Goal: Task Accomplishment & Management: Complete application form

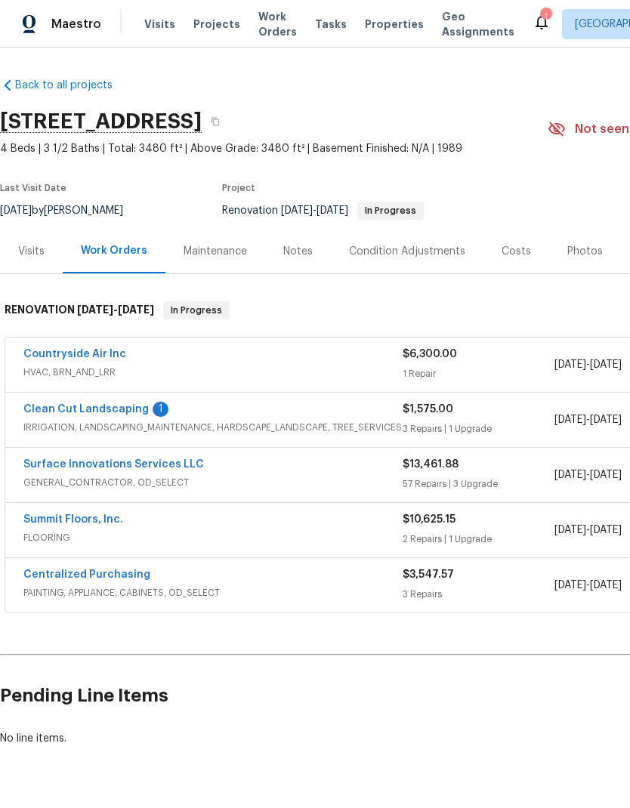
click at [141, 468] on link "Surface Innovations Services LLC" at bounding box center [113, 464] width 181 height 11
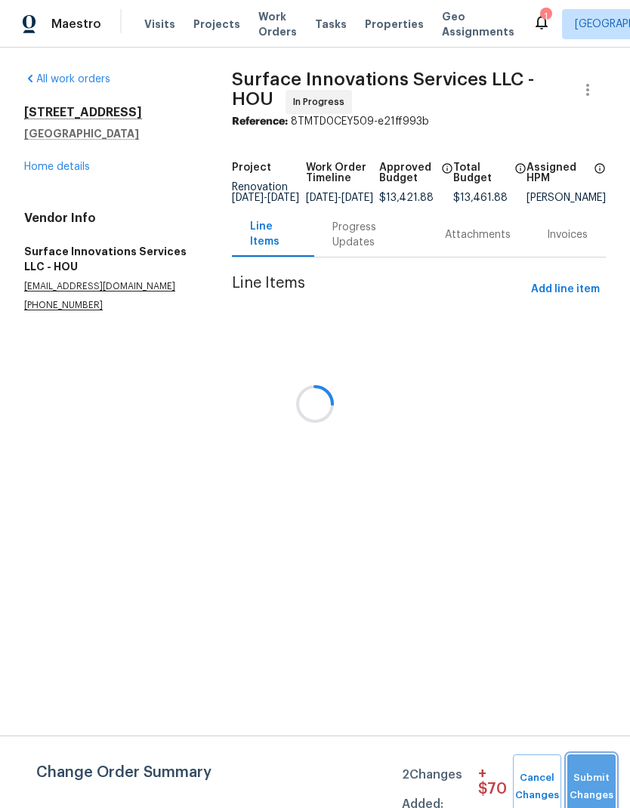
click at [599, 779] on span "Submit Changes" at bounding box center [591, 787] width 33 height 35
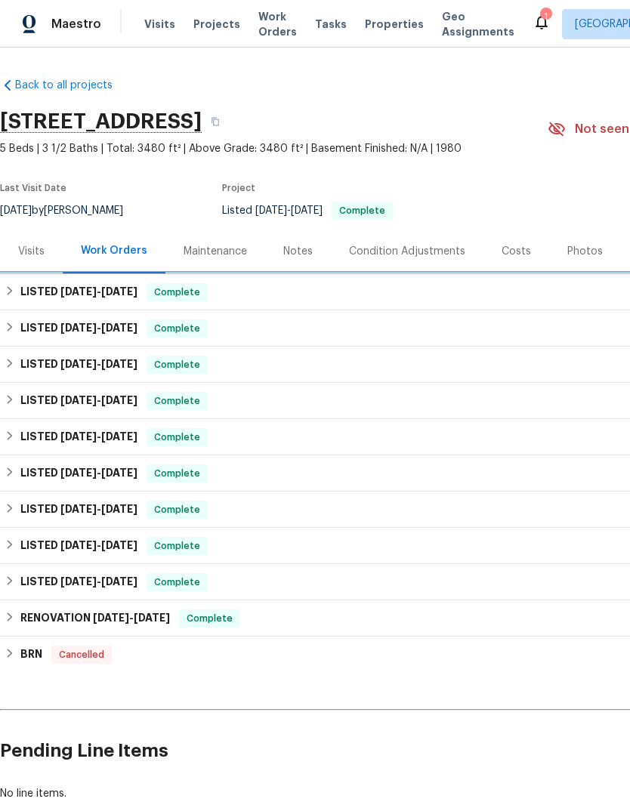
click at [60, 300] on h6 "LISTED [DATE] - [DATE]" at bounding box center [78, 292] width 117 height 18
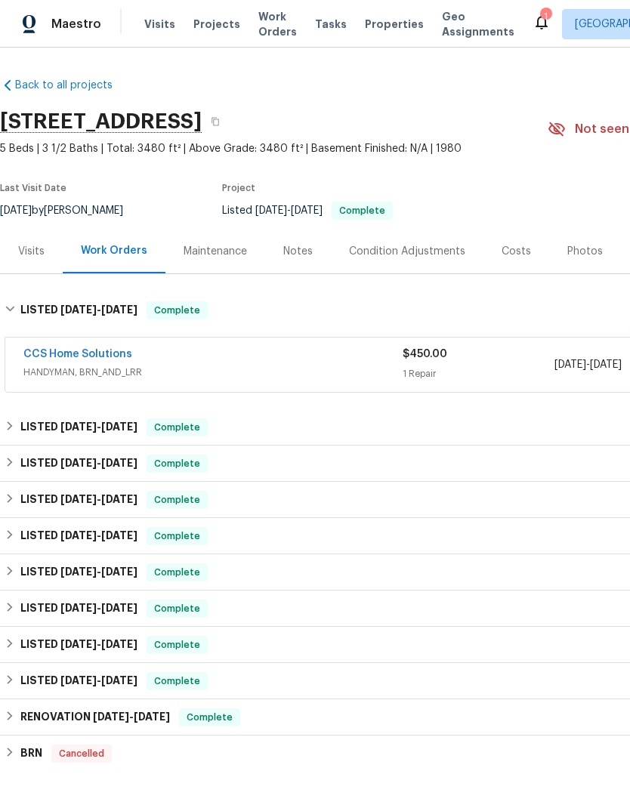
click at [209, 360] on div "CCS Home Solutions" at bounding box center [212, 356] width 379 height 18
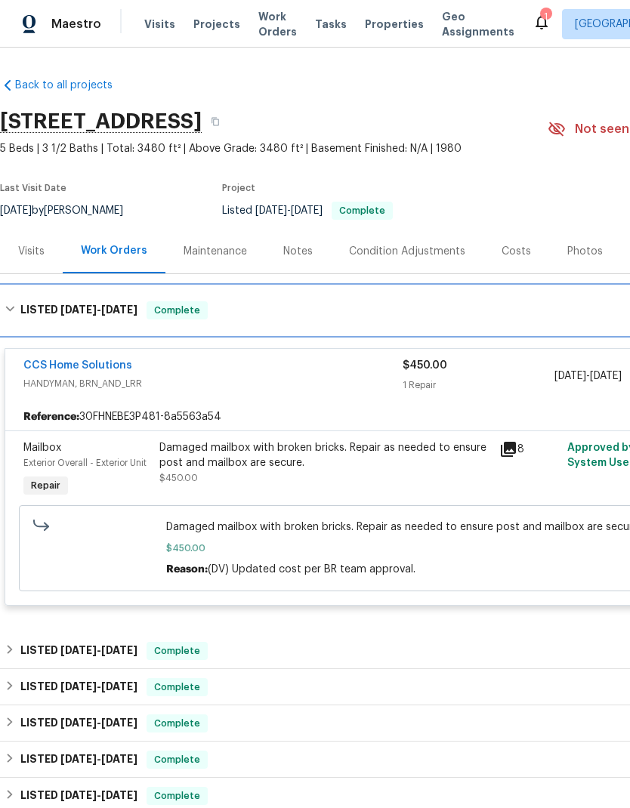
click at [18, 310] on div "LISTED 8/8/25 - 8/19/25 Complete" at bounding box center [427, 310] width 845 height 18
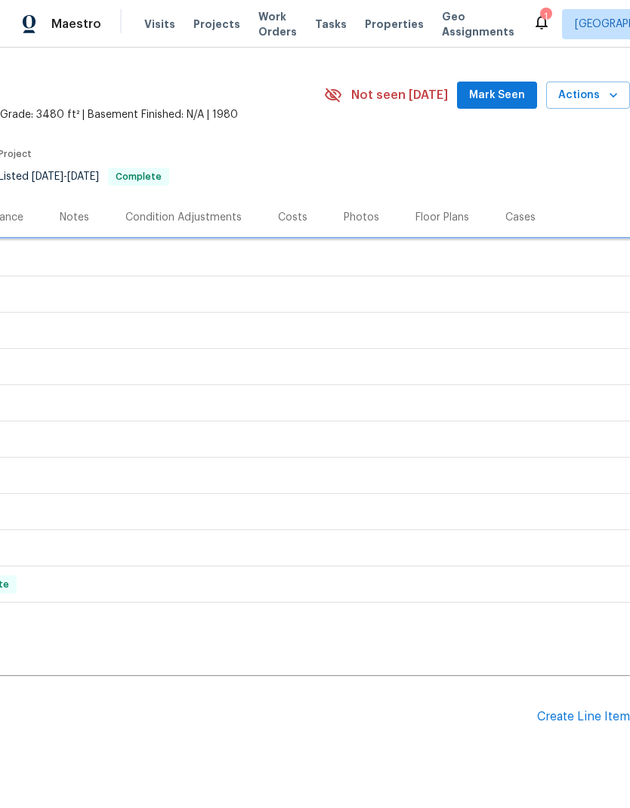
scroll to position [33, 224]
click at [582, 721] on div "Create Line Item" at bounding box center [583, 718] width 93 height 14
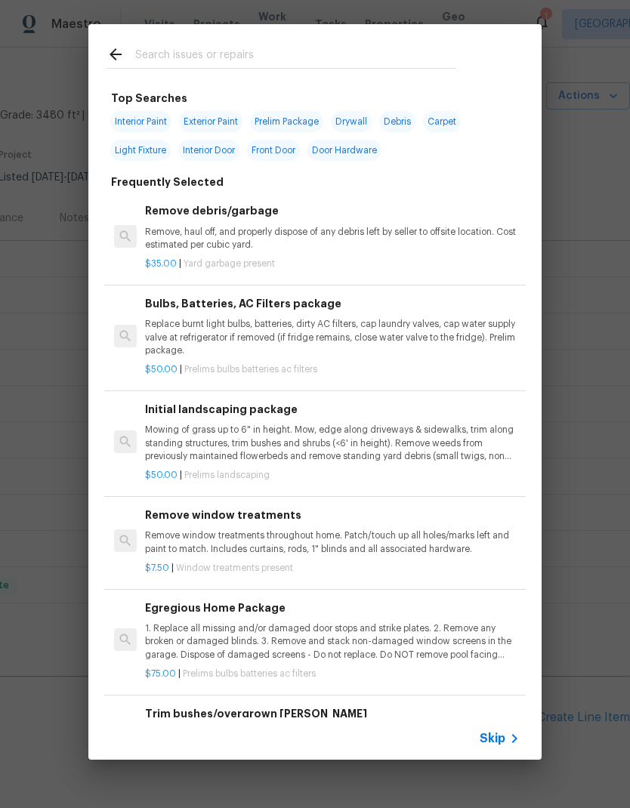
click at [255, 56] on input "text" at bounding box center [295, 56] width 320 height 23
type input "Fresh"
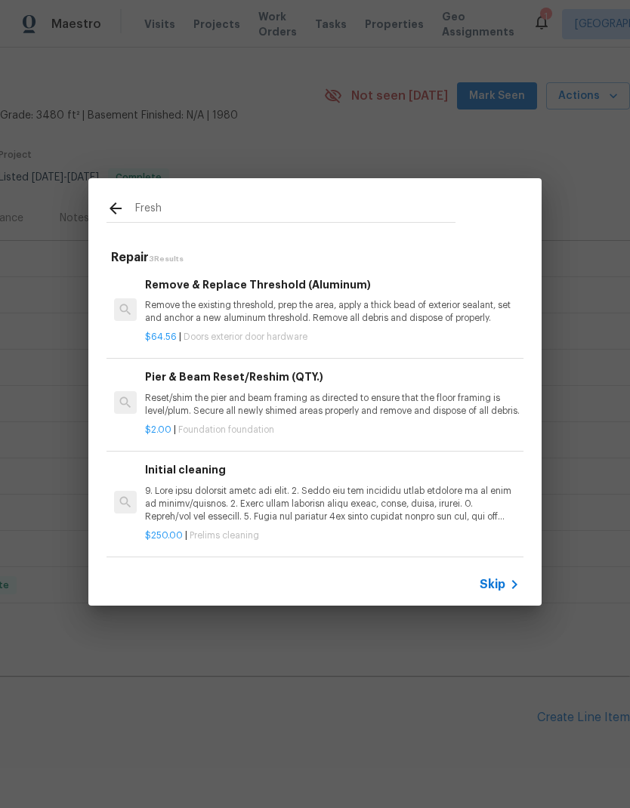
scroll to position [2, 0]
click at [502, 591] on span "Skip" at bounding box center [493, 584] width 26 height 15
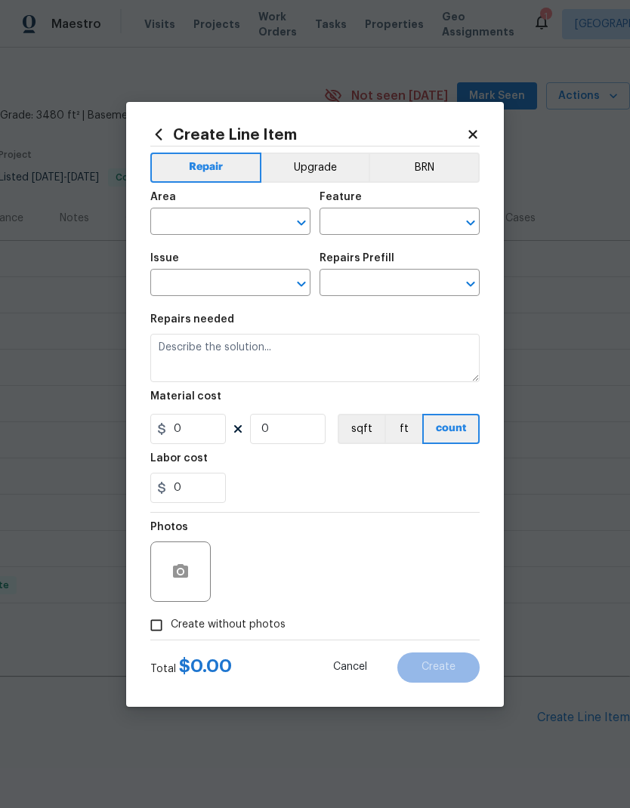
click at [210, 226] on input "text" at bounding box center [209, 223] width 118 height 23
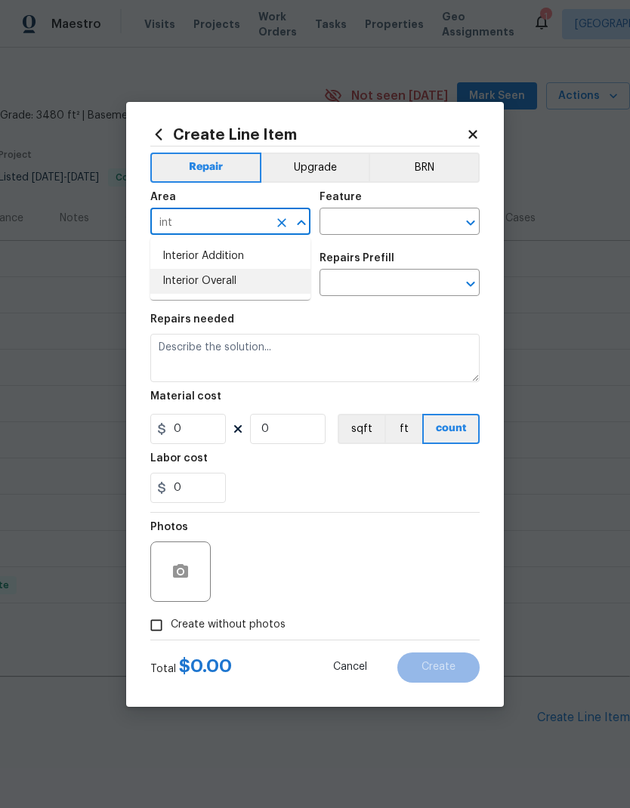
click at [231, 279] on li "Interior Overall" at bounding box center [230, 281] width 160 height 25
type input "Interior Overall"
click at [383, 227] on input "text" at bounding box center [379, 223] width 118 height 23
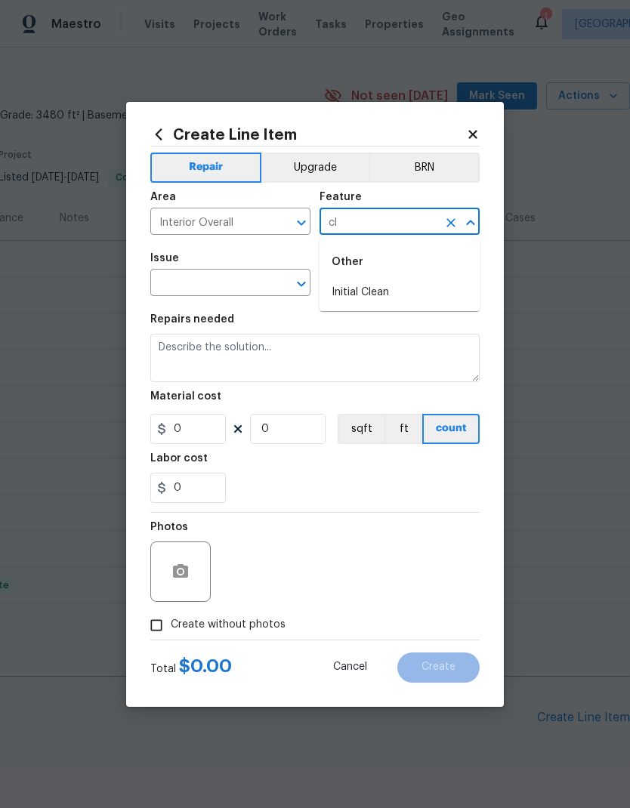
type input "c"
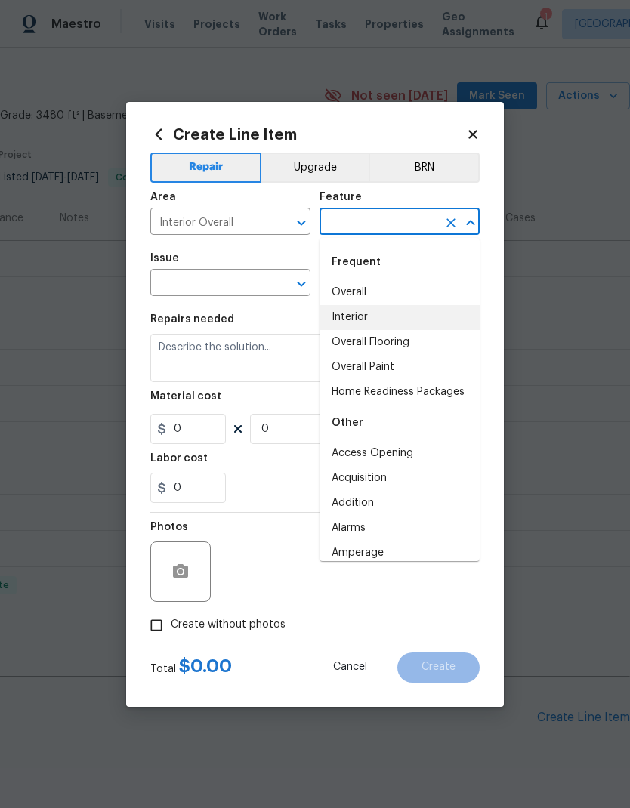
click at [357, 319] on li "Interior" at bounding box center [400, 317] width 160 height 25
type input "Interior"
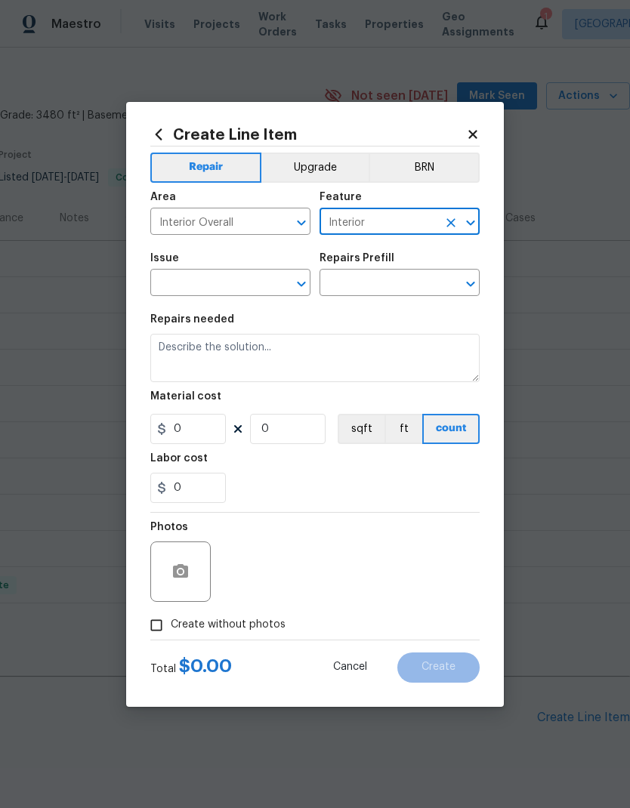
click at [201, 286] on input "text" at bounding box center [209, 284] width 118 height 23
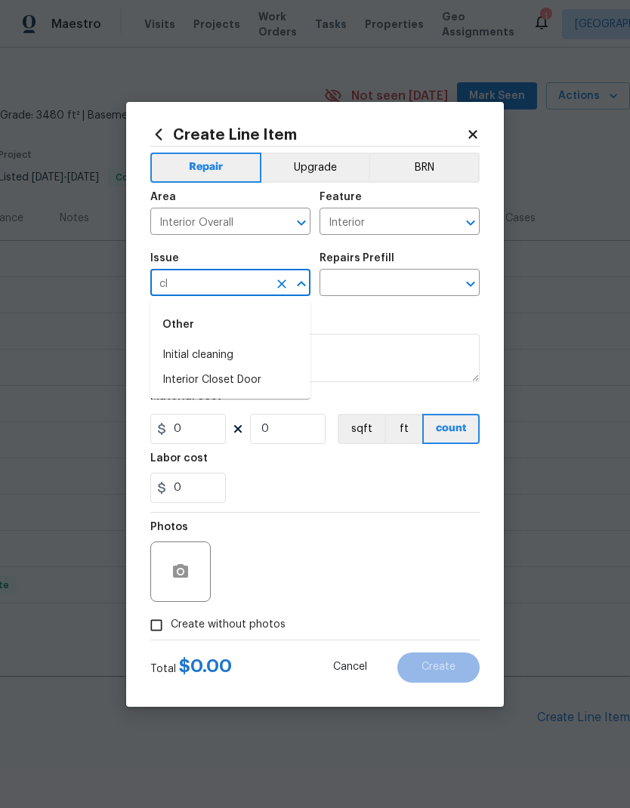
type input "c"
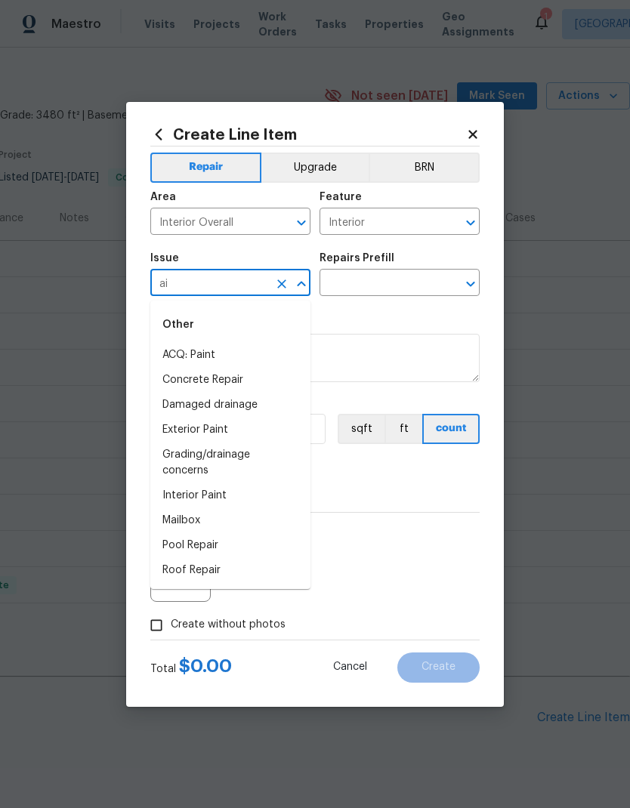
type input "a"
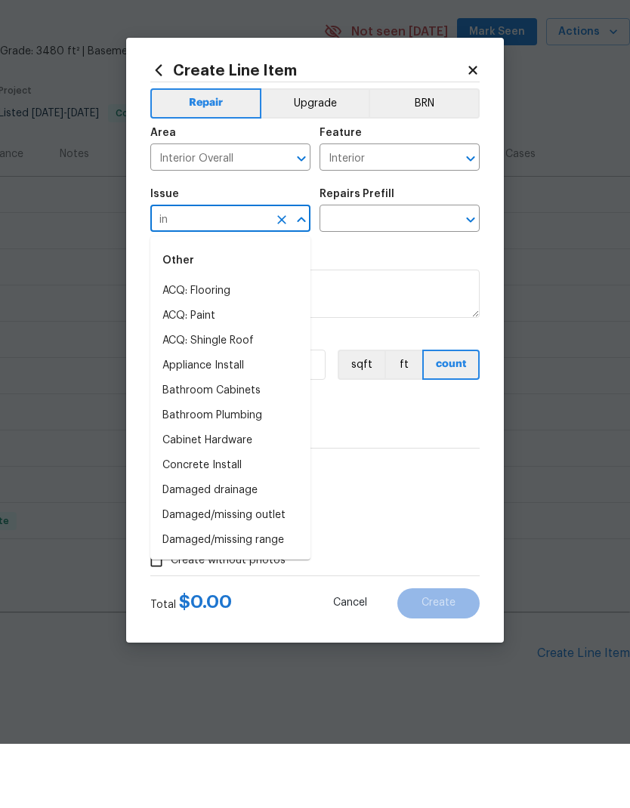
type input "i"
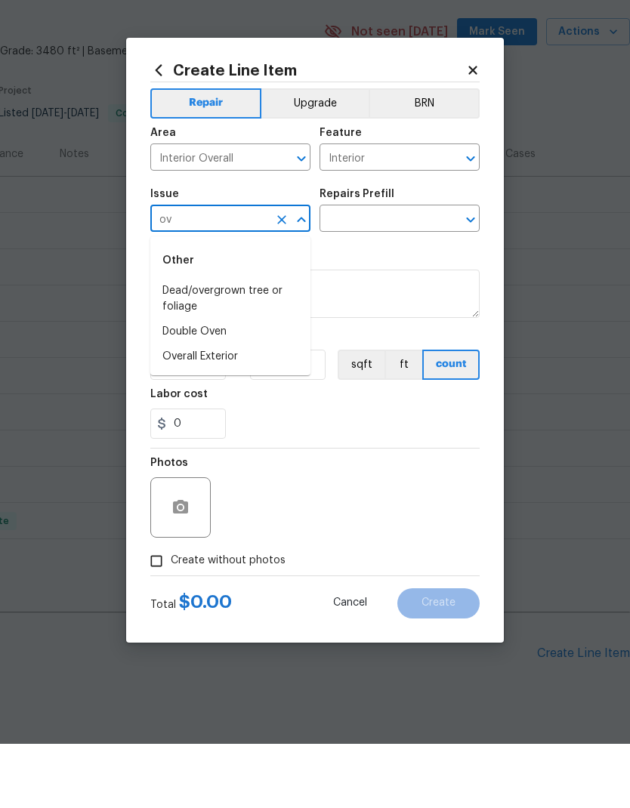
type input "o"
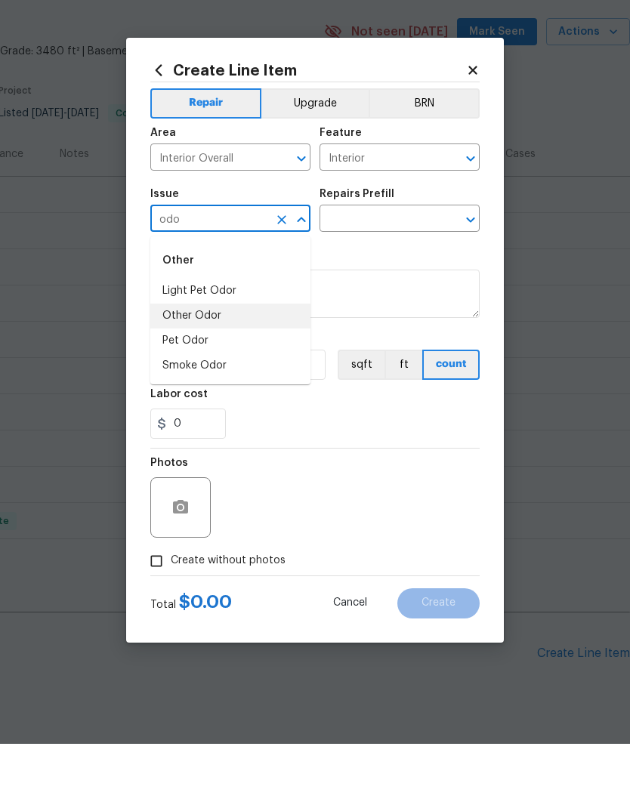
click at [202, 368] on li "Other Odor" at bounding box center [230, 380] width 160 height 25
type input "Other Odor"
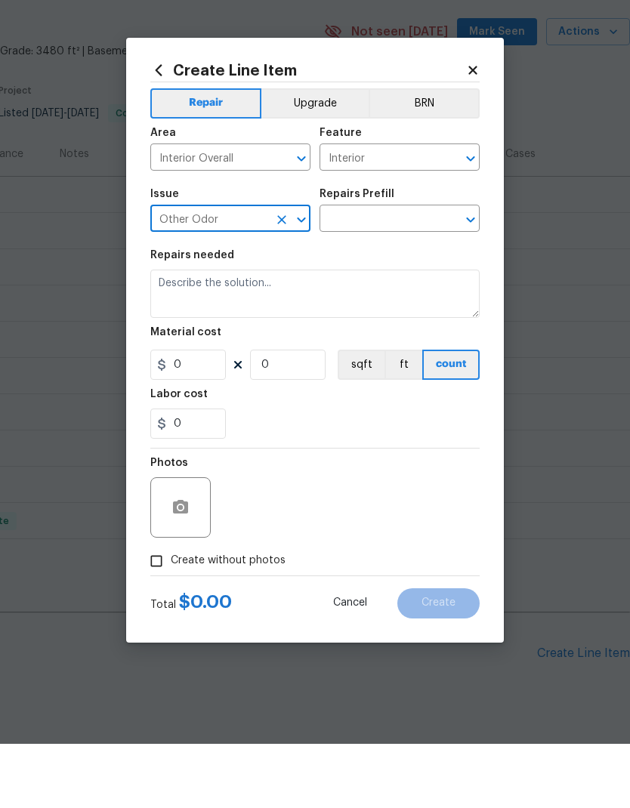
click at [383, 273] on input "text" at bounding box center [379, 284] width 118 height 23
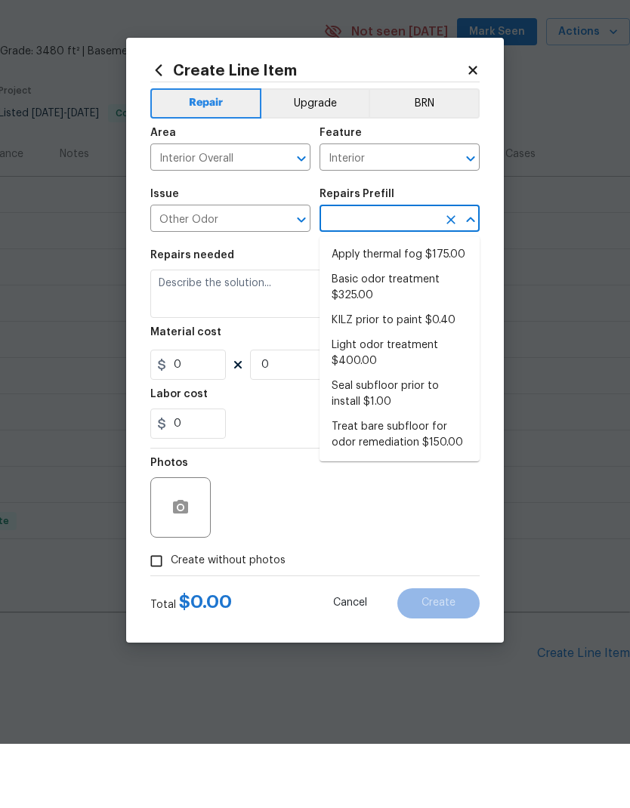
click at [400, 438] on li "Seal subfloor prior to install $1.00" at bounding box center [400, 458] width 160 height 41
type input "Seal subfloor prior to install $1.00"
type textarea "OD Odor Protocol: Seal subfloor prior to flooring installation"
type input "1"
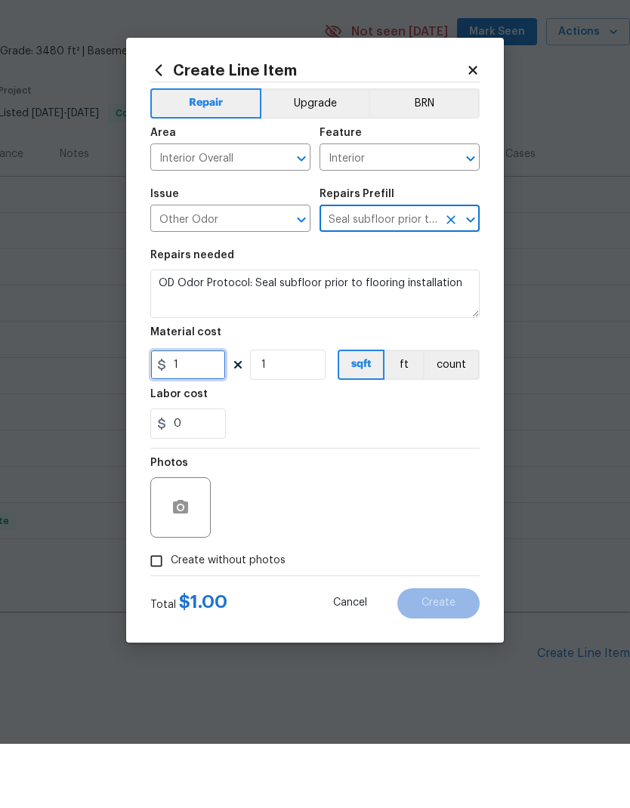
click at [201, 414] on input "1" at bounding box center [188, 429] width 76 height 30
type input "75"
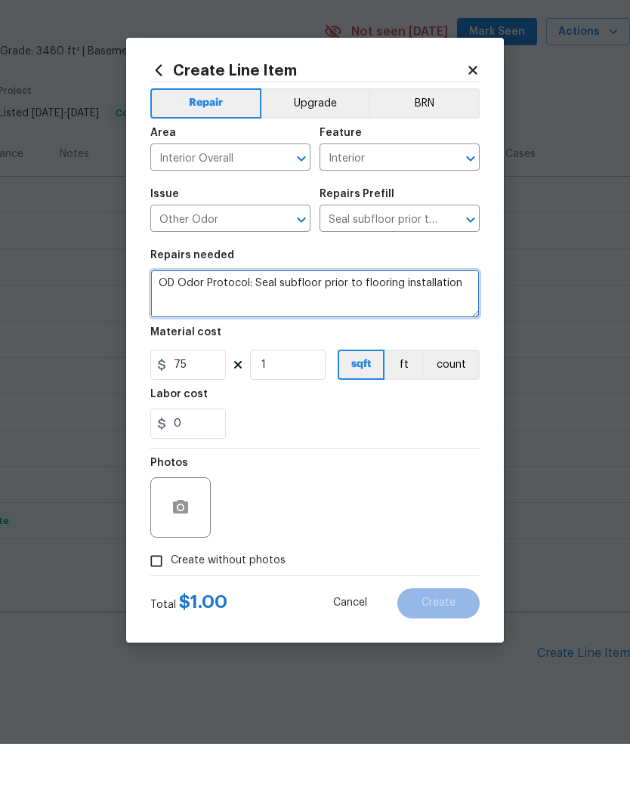
click at [271, 334] on textarea "OD Odor Protocol: Seal subfloor prior to flooring installation" at bounding box center [314, 358] width 329 height 48
click at [162, 334] on textarea "OD Odor Protocol: Seal subfloor prior to flooring installation" at bounding box center [314, 358] width 329 height 48
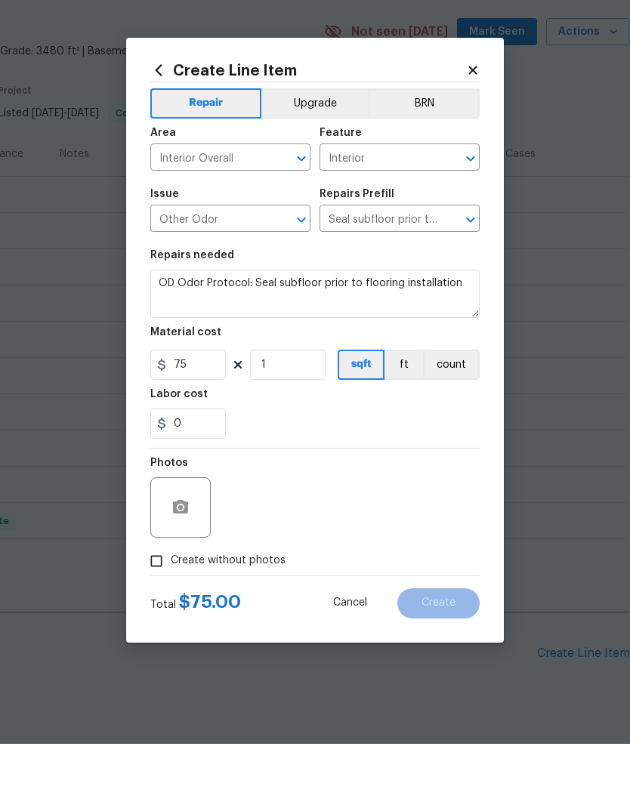
click at [409, 273] on input "Seal subfloor prior to install $1.00" at bounding box center [379, 284] width 118 height 23
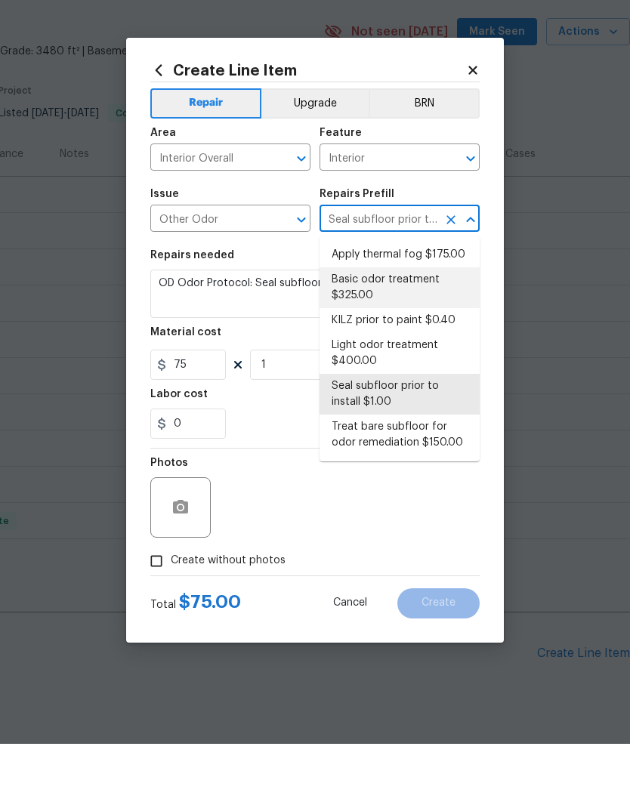
click at [415, 332] on li "Basic odor treatment $325.00" at bounding box center [400, 352] width 160 height 41
type input "Basic odor treatment $325.00"
type textarea "OD Odor Protocol: Heavy Odor present. Remediate home odor. Including but not li…"
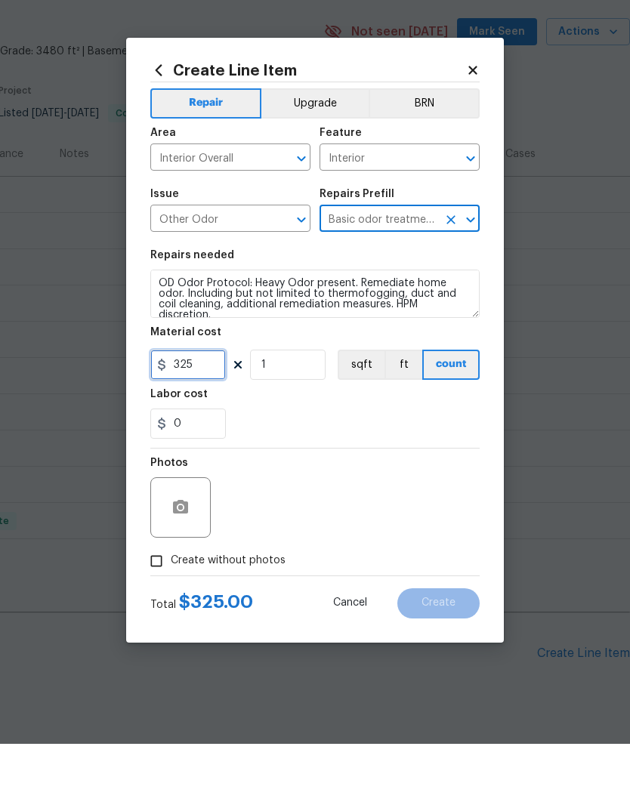
click at [189, 414] on input "325" at bounding box center [188, 429] width 76 height 30
click at [190, 414] on input "325" at bounding box center [188, 429] width 76 height 30
click at [182, 414] on input "325" at bounding box center [188, 429] width 76 height 30
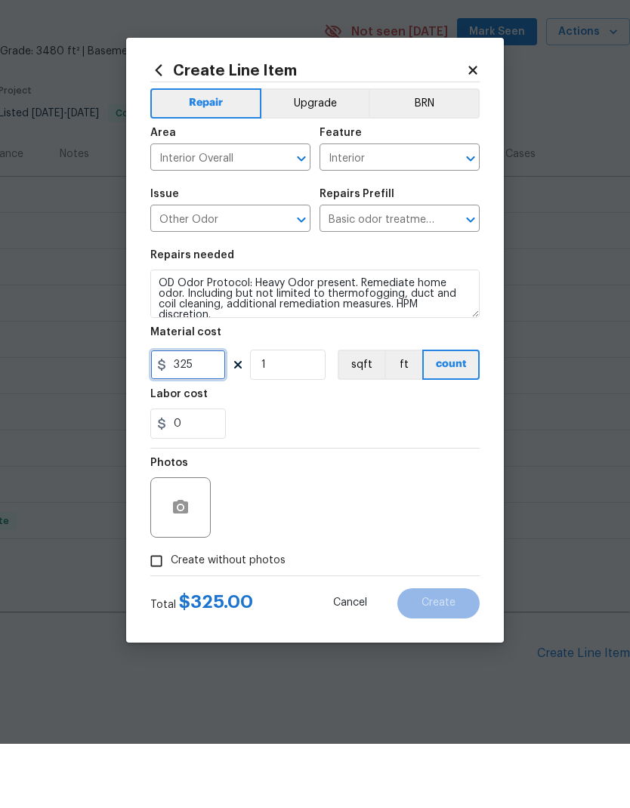
click at [195, 414] on input "325" at bounding box center [188, 429] width 76 height 30
type input "75"
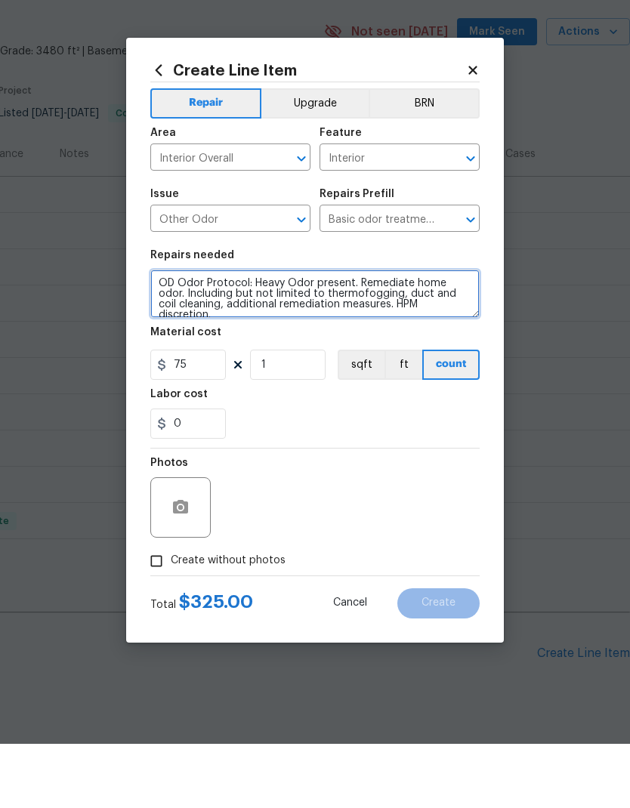
click at [434, 334] on textarea "OD Odor Protocol: Heavy Odor present. Remediate home odor. Including but not li…" at bounding box center [314, 358] width 329 height 48
click at [458, 334] on textarea "OD Odor Protocol: Heavy Odor present. Remediate home odor. Including but not li…" at bounding box center [314, 358] width 329 height 48
click at [457, 334] on textarea "OD Odor Protocol: Heavy Odor present. Remediate home odor. Including but not li…" at bounding box center [314, 358] width 329 height 48
click at [461, 334] on textarea "OD Odor Protocol: Heavy Odor present. Remediate home odor. Including but not li…" at bounding box center [314, 358] width 329 height 48
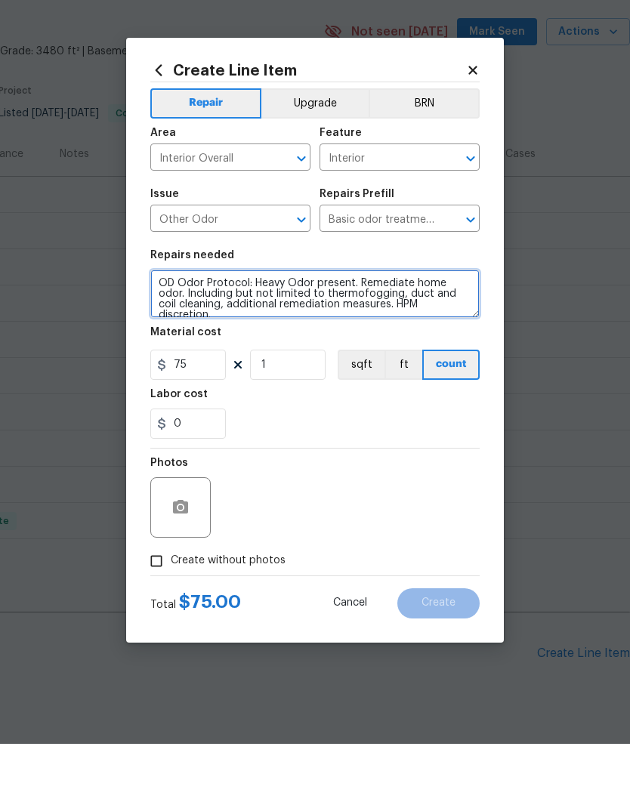
click at [461, 334] on textarea "OD Odor Protocol: Heavy Odor present. Remediate home odor. Including but not li…" at bounding box center [314, 358] width 329 height 48
click at [471, 334] on textarea "OD Odor Protocol: Heavy Odor present. Remediate home odor. Including but not li…" at bounding box center [314, 358] width 329 height 48
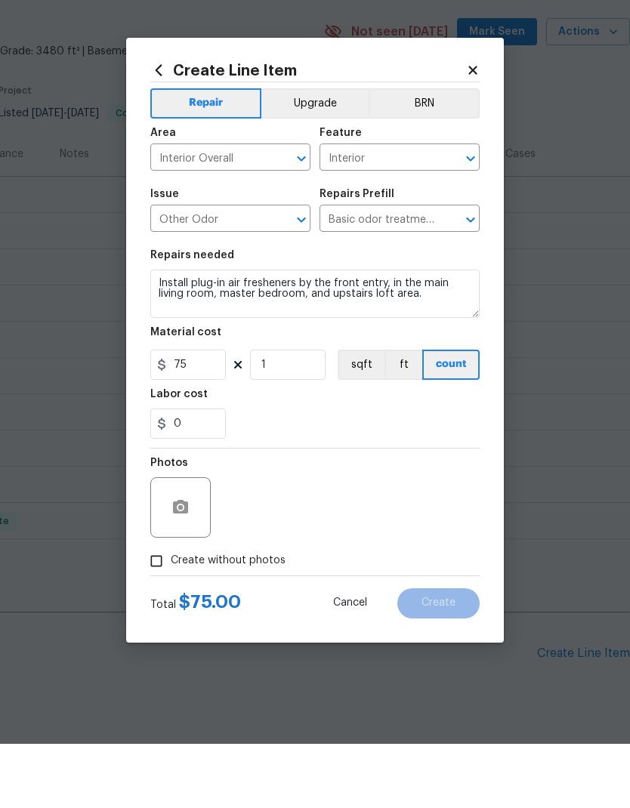
scroll to position [60, 0]
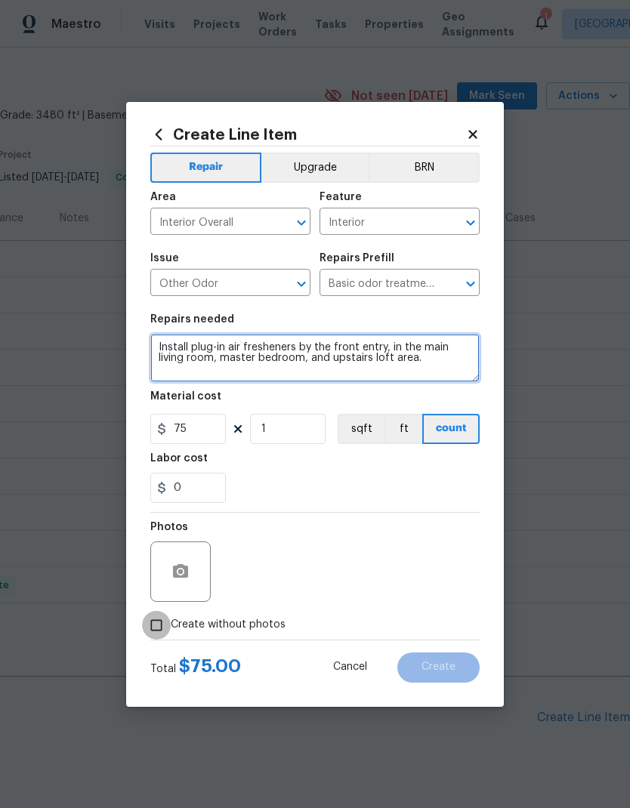
type textarea "Install plug-in air fresheners by the front entry, in the main living room, mas…"
click at [165, 622] on input "Create without photos" at bounding box center [156, 625] width 29 height 29
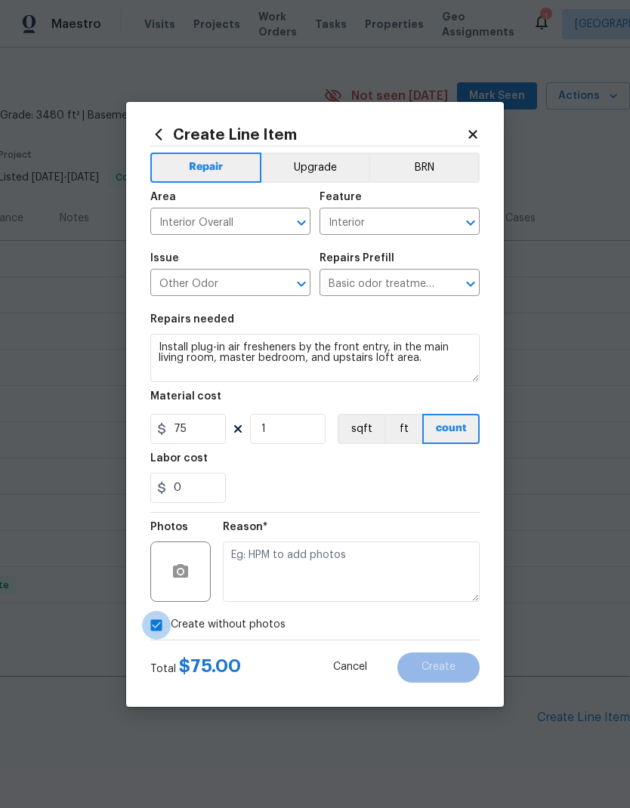
click at [155, 621] on input "Create without photos" at bounding box center [156, 625] width 29 height 29
click at [158, 619] on input "Create without photos" at bounding box center [156, 625] width 29 height 29
checkbox input "true"
click at [333, 574] on textarea at bounding box center [351, 572] width 257 height 60
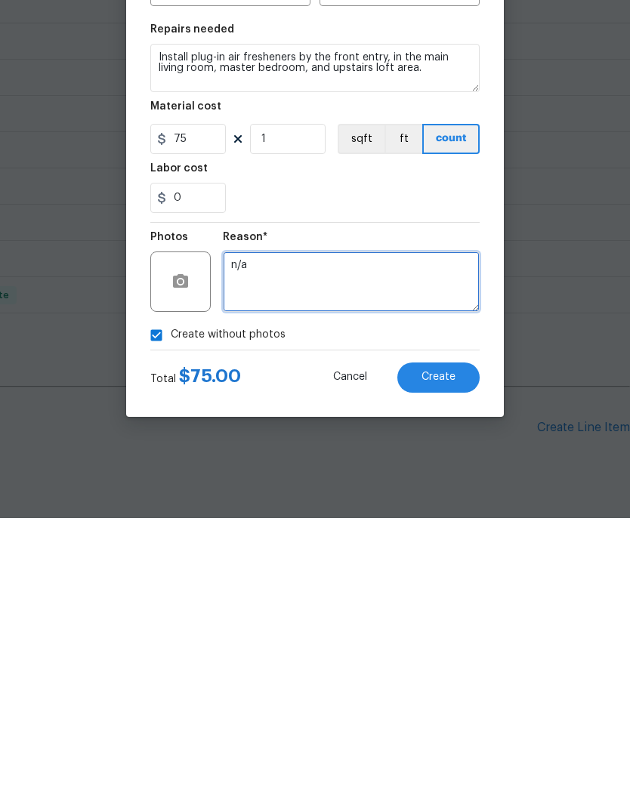
type textarea "n/a"
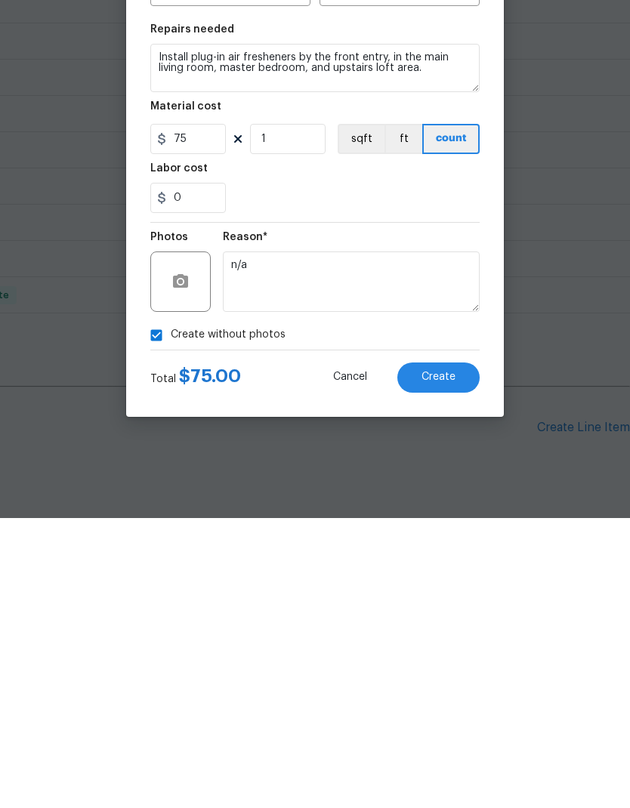
click at [460, 653] on button "Create" at bounding box center [438, 668] width 82 height 30
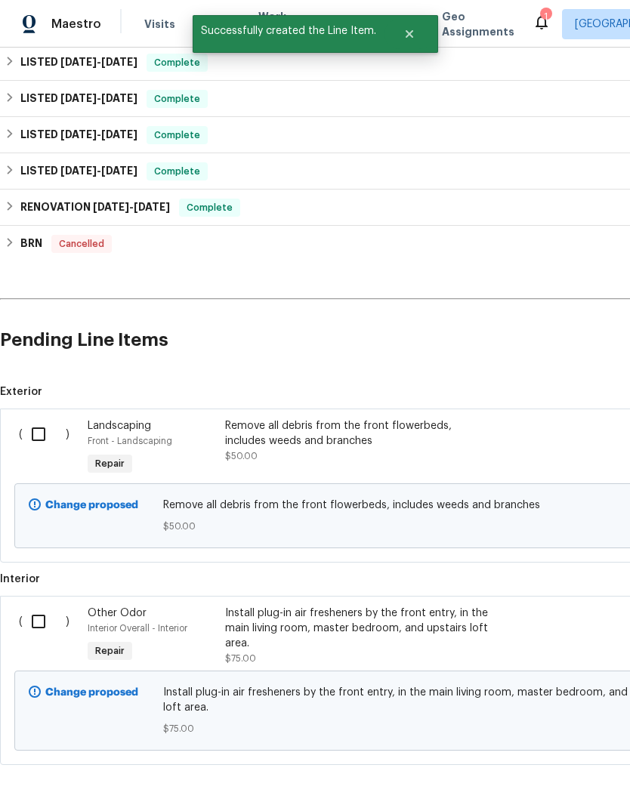
scroll to position [411, 0]
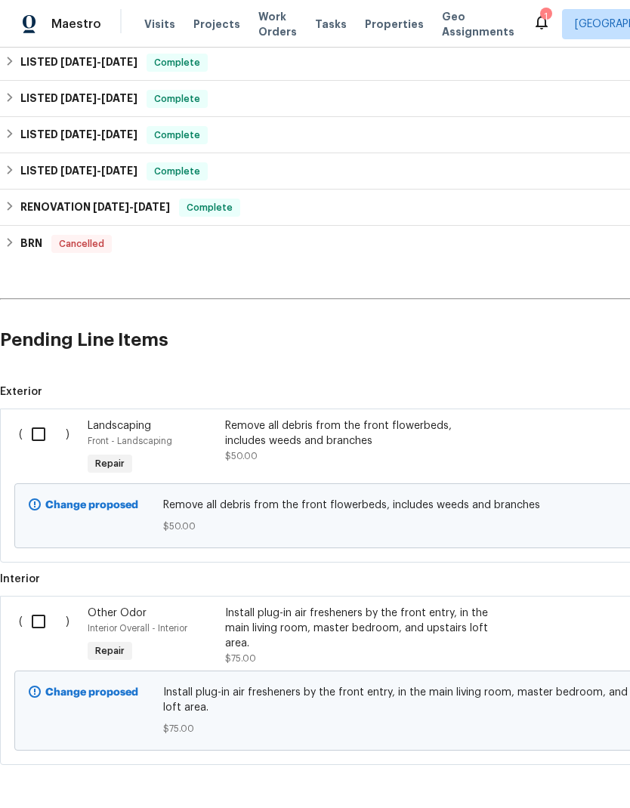
click at [39, 606] on input "checkbox" at bounding box center [44, 622] width 43 height 32
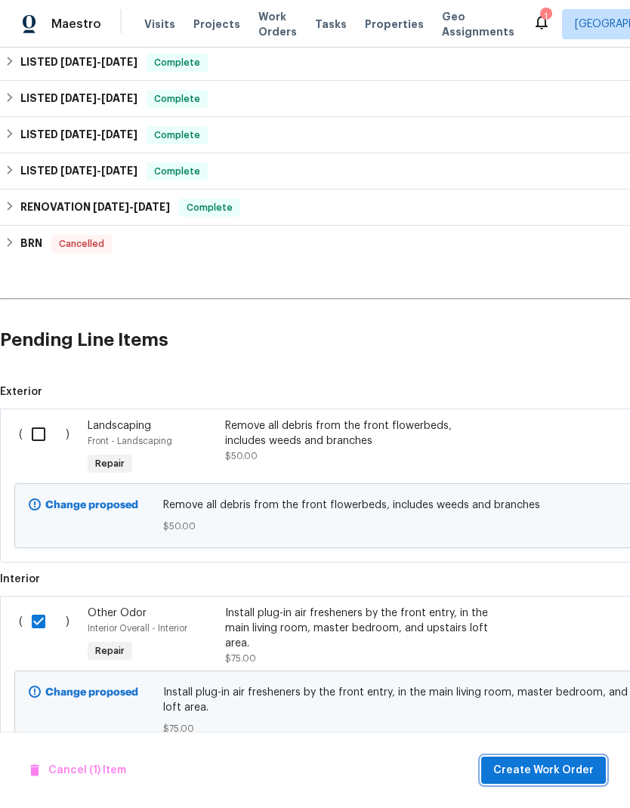
click at [539, 771] on span "Create Work Order" at bounding box center [543, 770] width 100 height 19
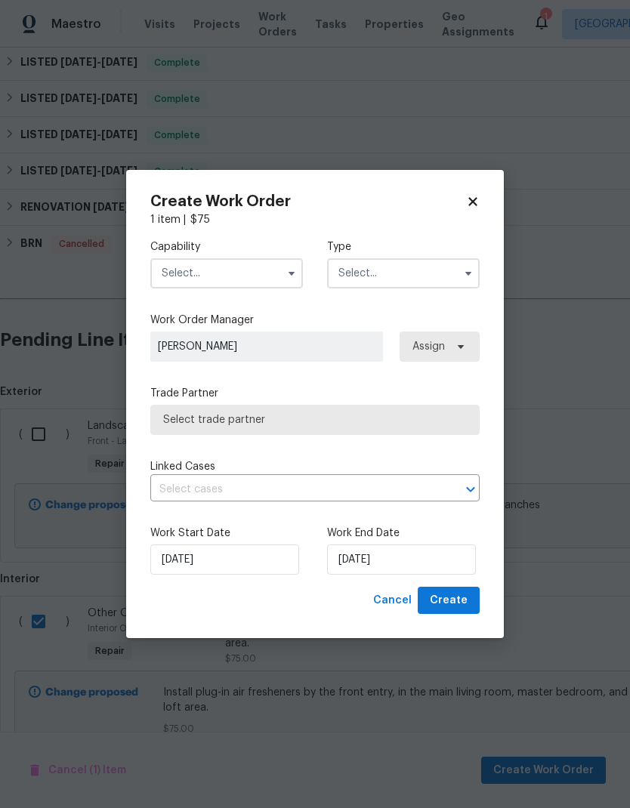
checkbox input "false"
click at [224, 273] on input "text" at bounding box center [226, 273] width 153 height 30
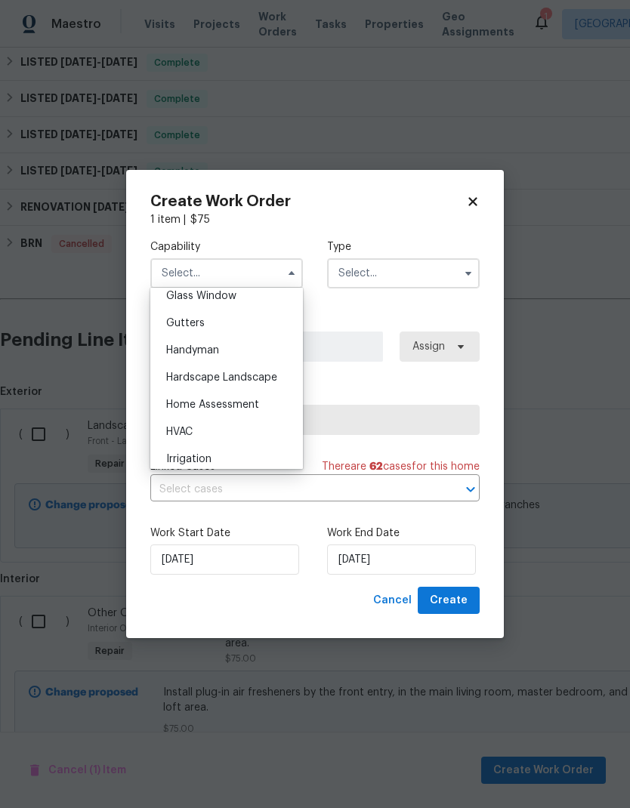
scroll to position [799, 0]
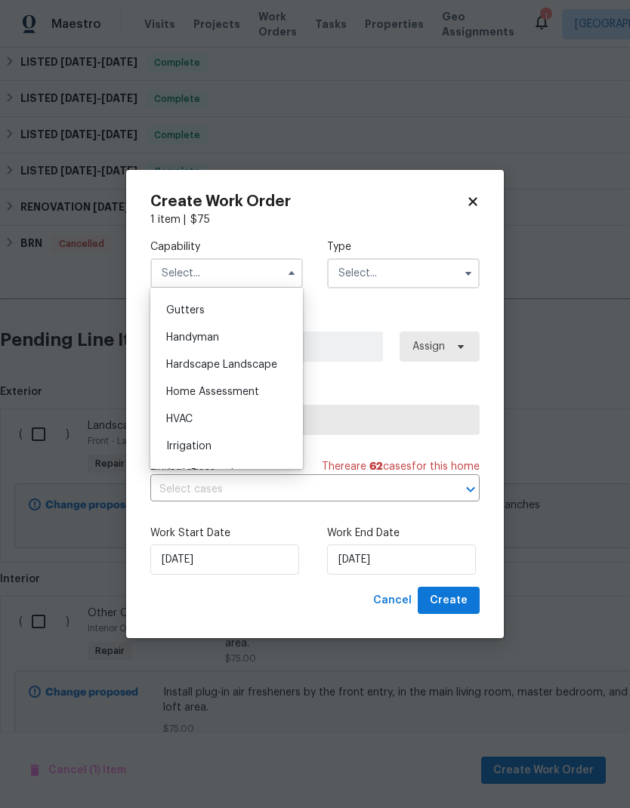
click at [226, 338] on div "Handyman" at bounding box center [226, 337] width 145 height 27
type input "Handyman"
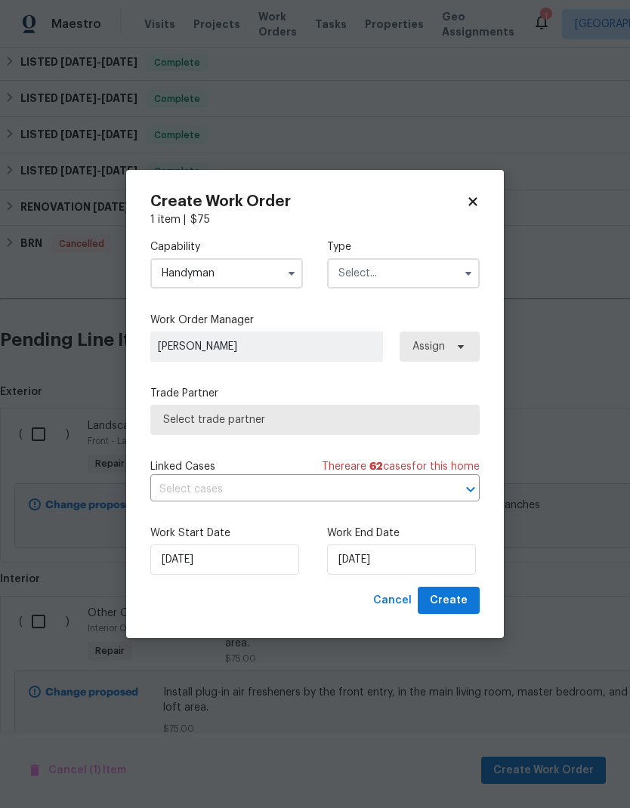
click at [419, 276] on input "text" at bounding box center [403, 273] width 153 height 30
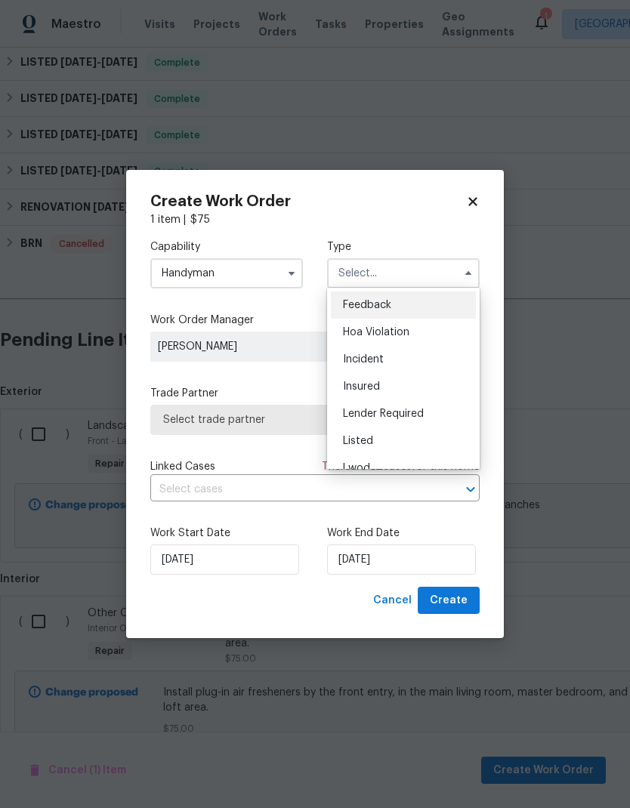
click at [396, 439] on div "Listed" at bounding box center [403, 441] width 145 height 27
type input "Listed"
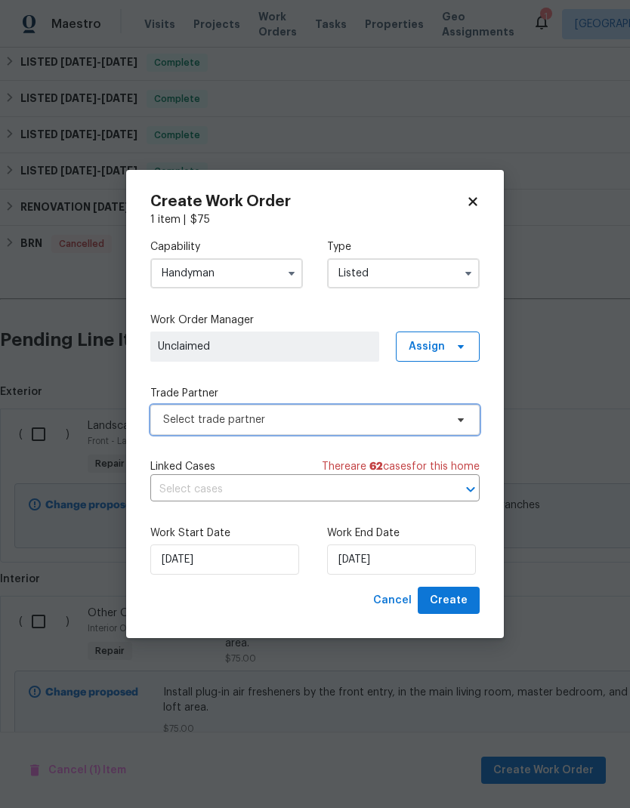
click at [270, 421] on span "Select trade partner" at bounding box center [304, 419] width 282 height 15
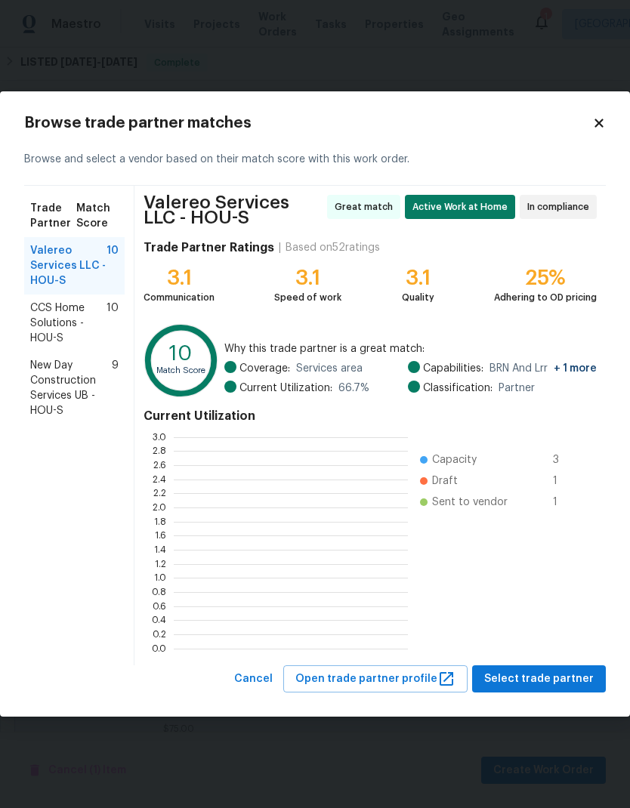
scroll to position [2, 2]
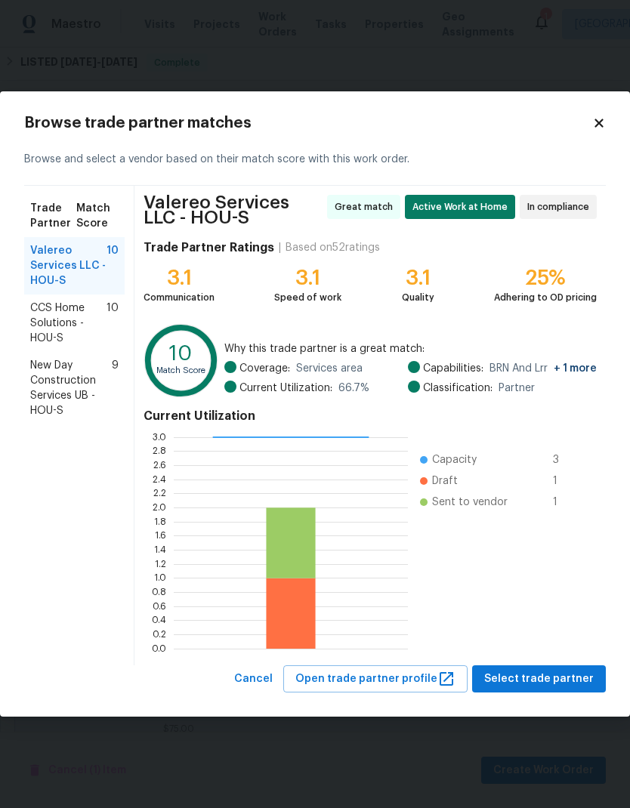
click at [50, 307] on span "CCS Home Solutions - HOU-S" at bounding box center [68, 323] width 76 height 45
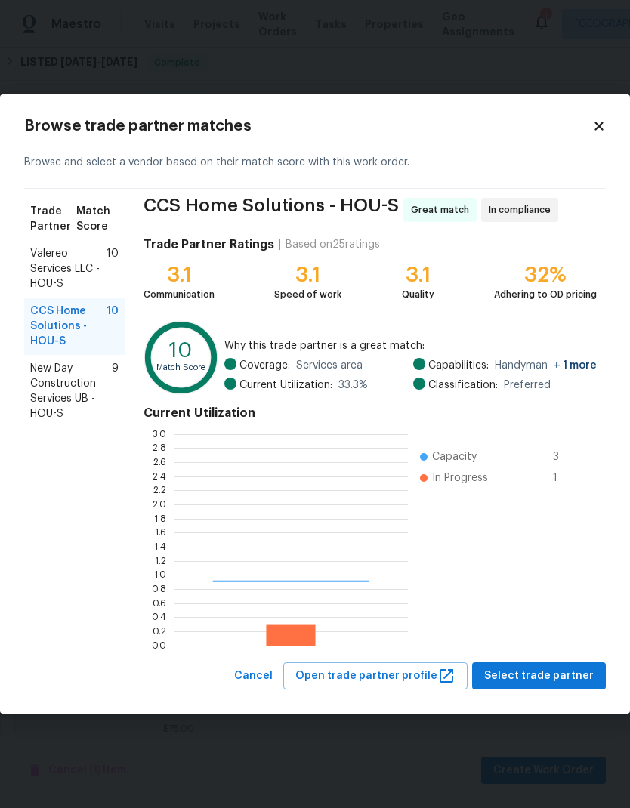
scroll to position [212, 234]
click at [43, 269] on span "Valereo Services LLC - HOU-S" at bounding box center [68, 268] width 76 height 45
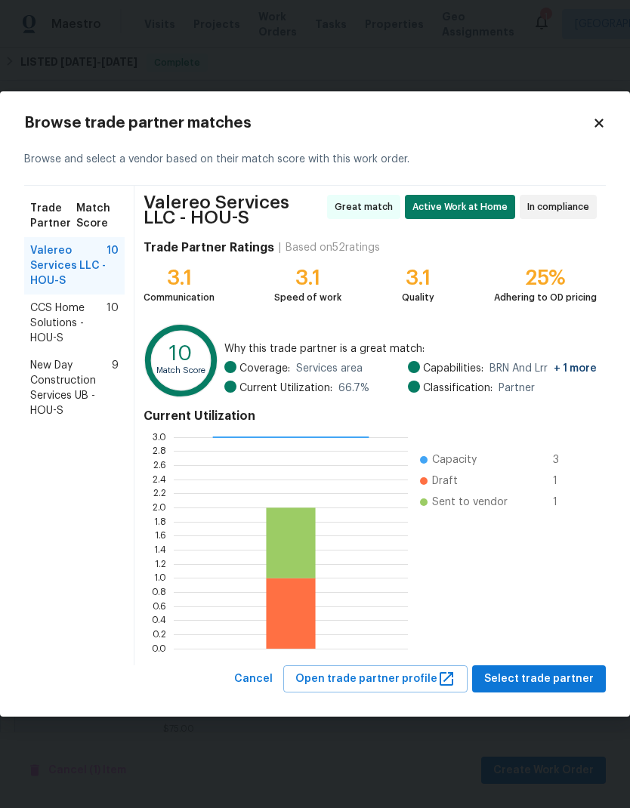
click at [63, 317] on span "CCS Home Solutions - HOU-S" at bounding box center [68, 323] width 76 height 45
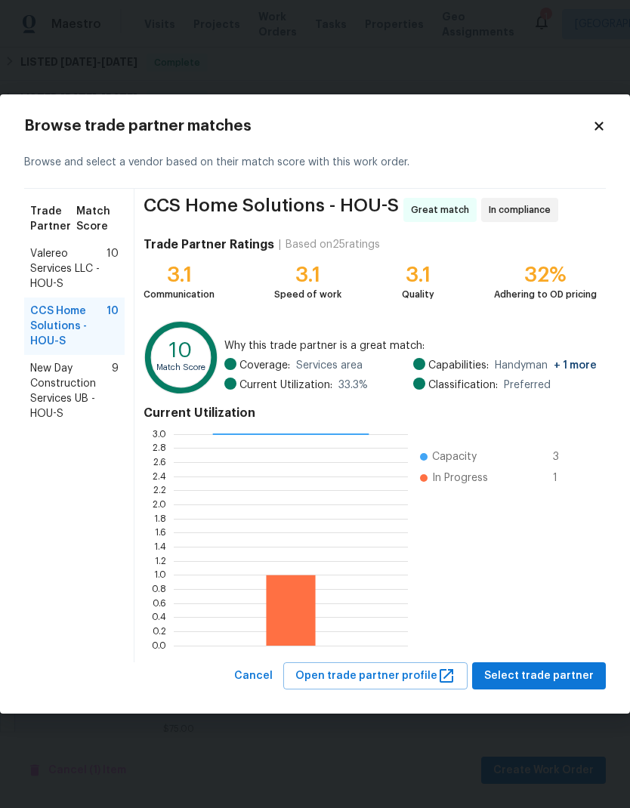
click at [59, 389] on span "New Day Construction Services UB - HOU-S" at bounding box center [71, 391] width 82 height 60
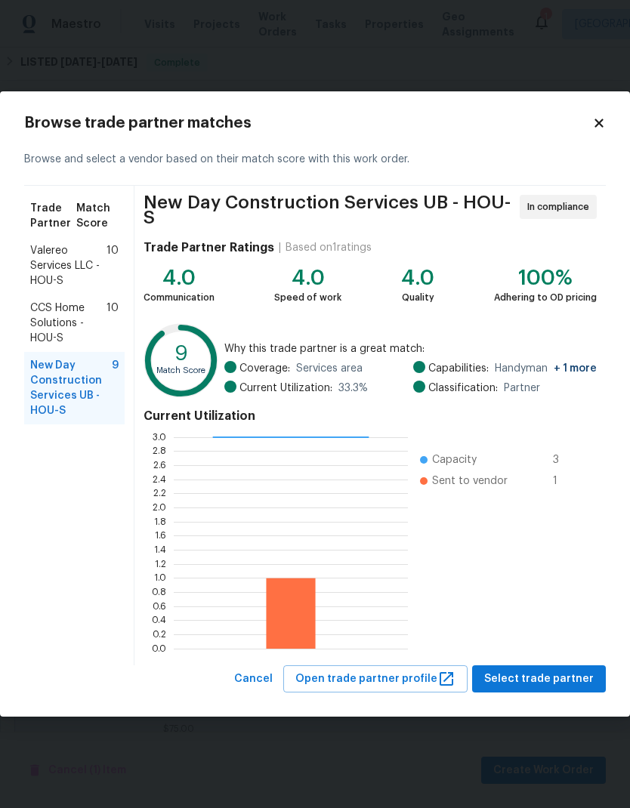
click at [63, 316] on span "CCS Home Solutions - HOU-S" at bounding box center [68, 323] width 76 height 45
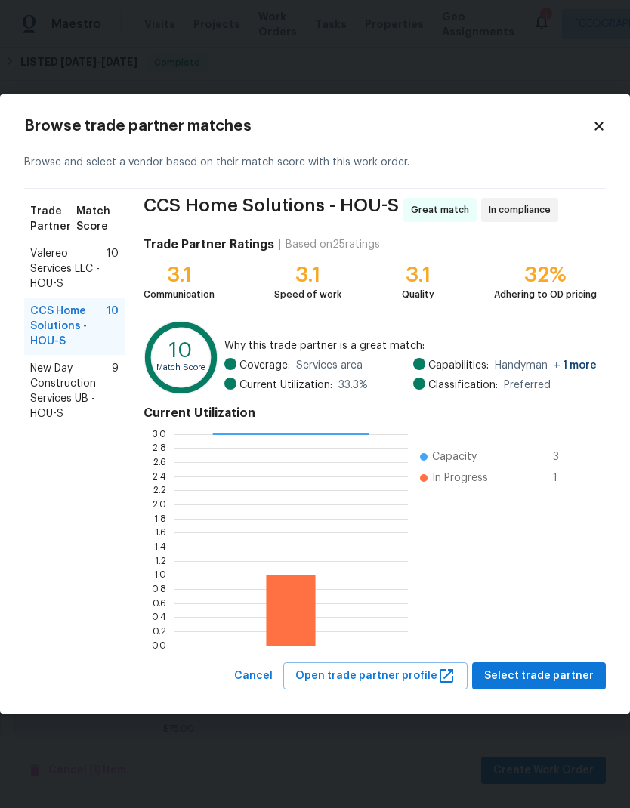
click at [547, 674] on span "Select trade partner" at bounding box center [539, 676] width 110 height 19
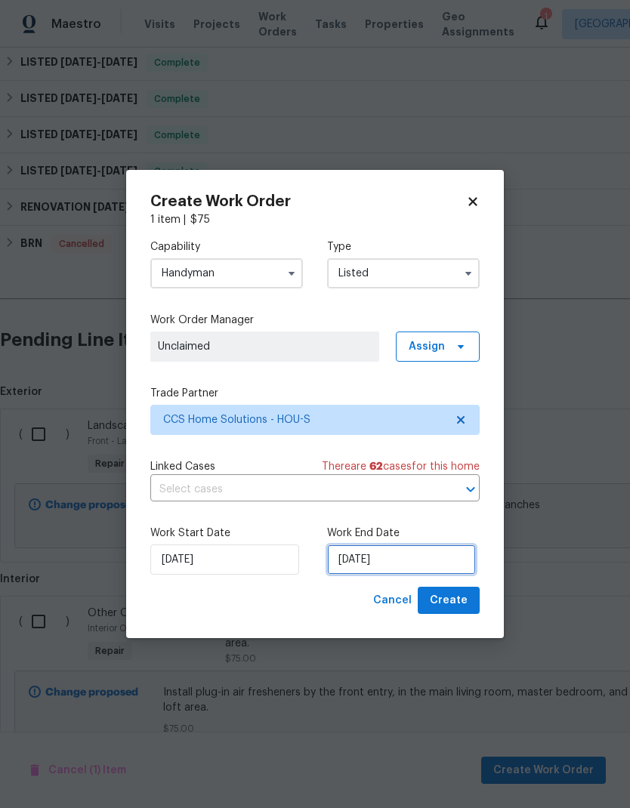
click at [412, 555] on input "[DATE]" at bounding box center [401, 560] width 149 height 30
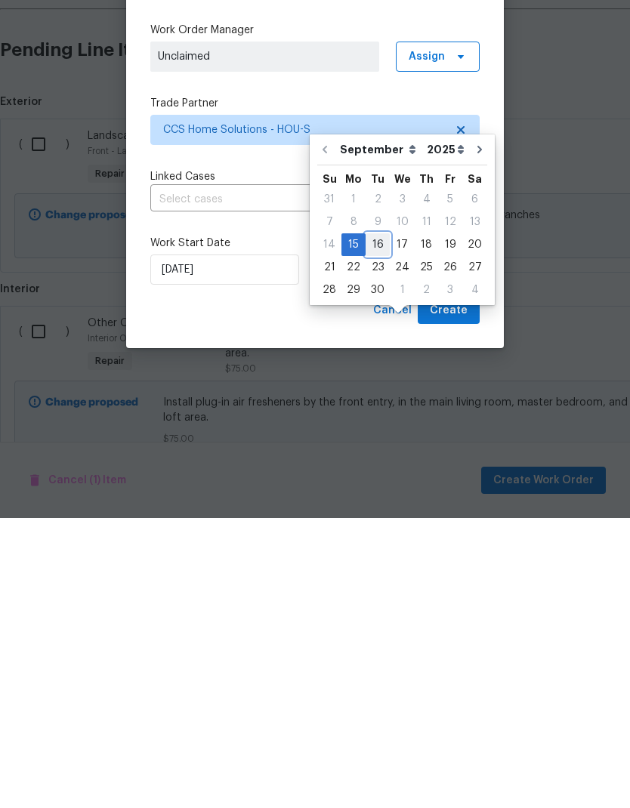
click at [378, 524] on div "16" at bounding box center [378, 534] width 24 height 21
type input "[DATE]"
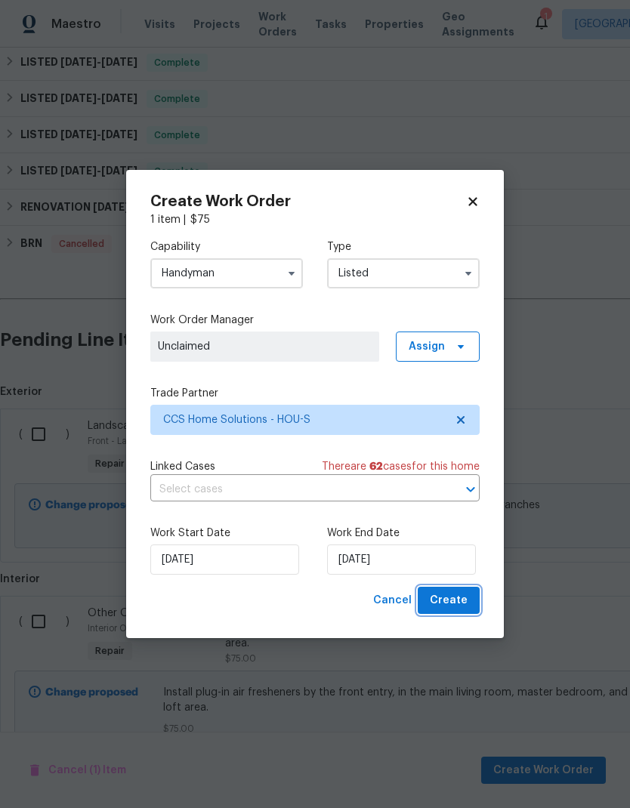
click at [464, 602] on span "Create" at bounding box center [449, 601] width 38 height 19
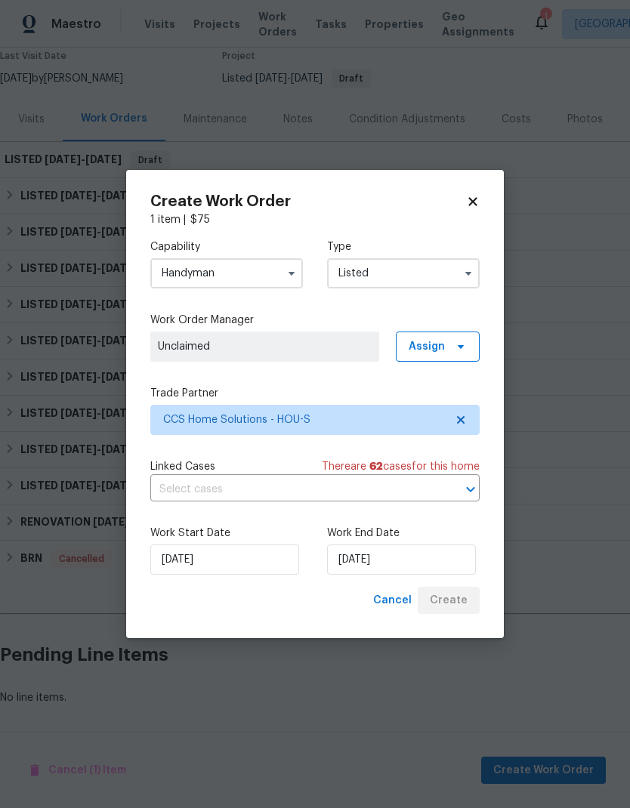
scroll to position [71, 0]
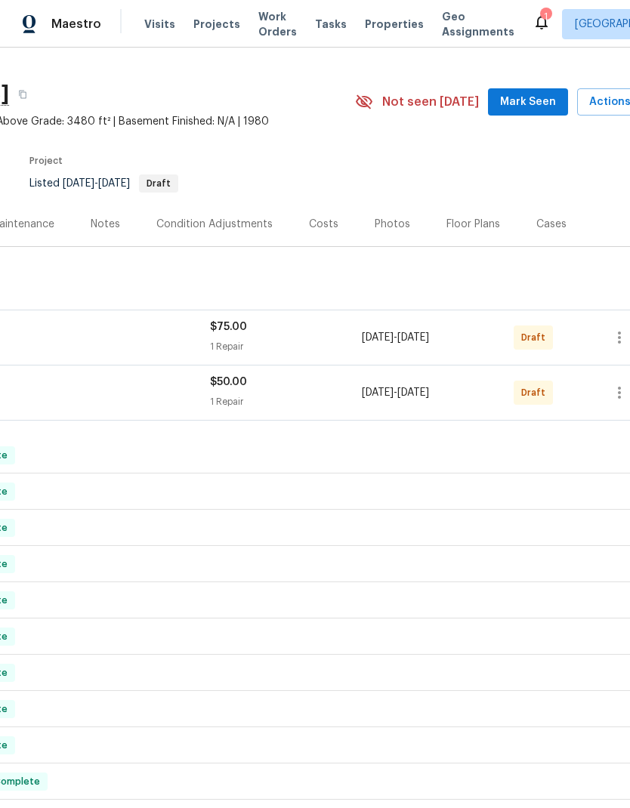
scroll to position [24, 212]
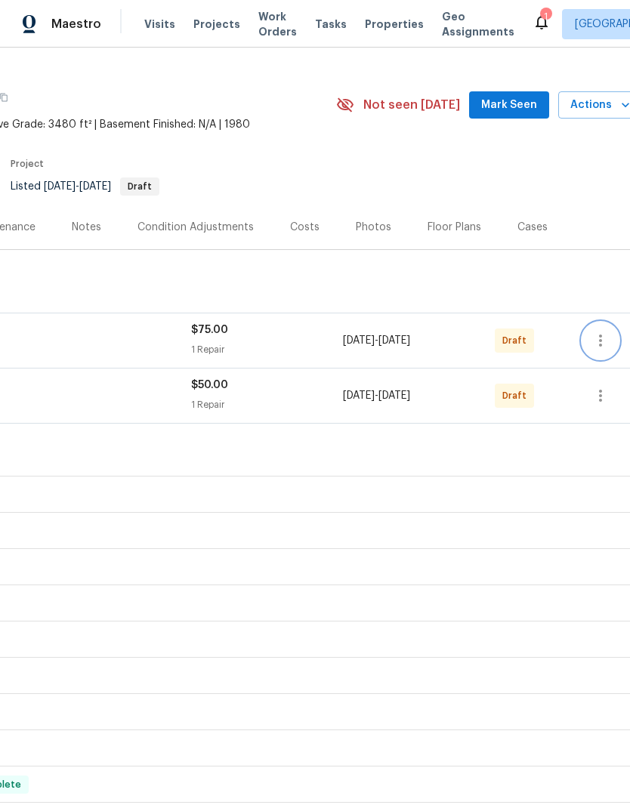
click at [601, 344] on icon "button" at bounding box center [601, 341] width 18 height 18
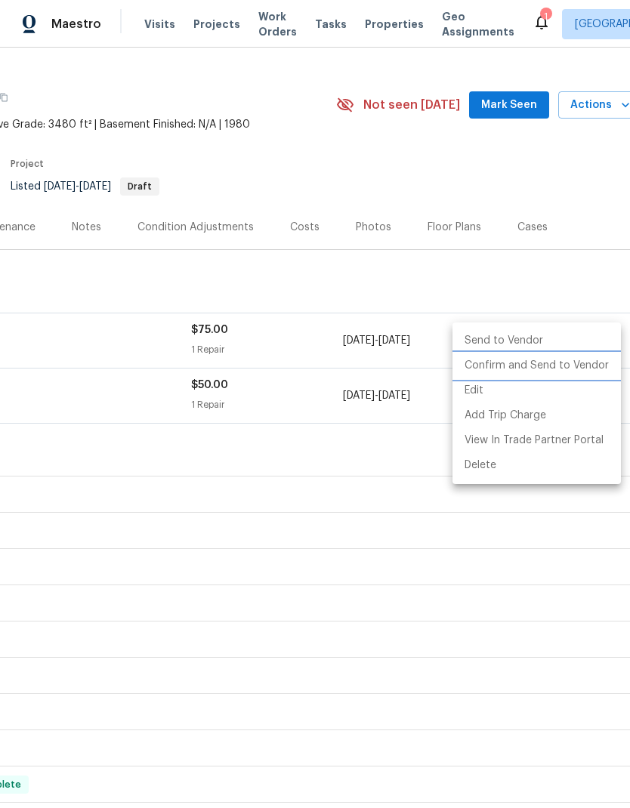
click at [525, 369] on li "Confirm and Send to Vendor" at bounding box center [537, 366] width 168 height 25
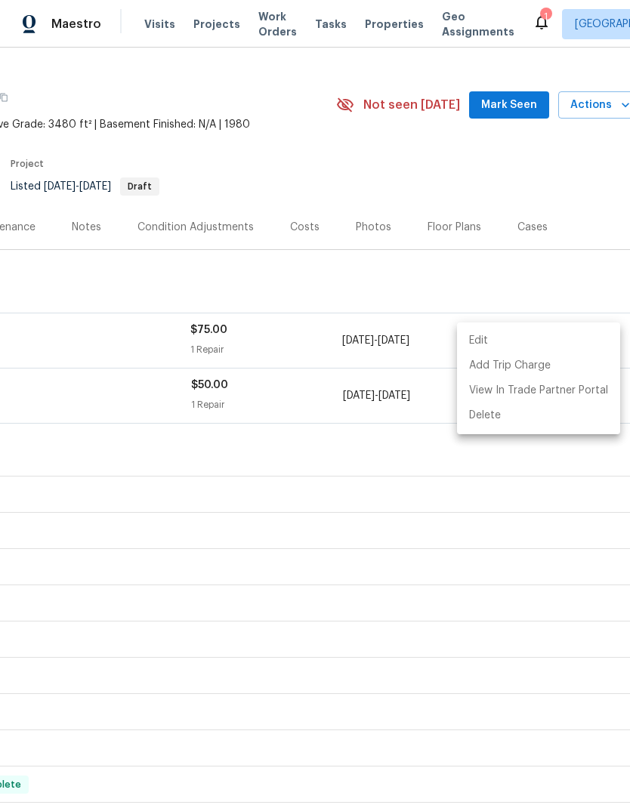
click at [150, 437] on div at bounding box center [315, 404] width 630 height 808
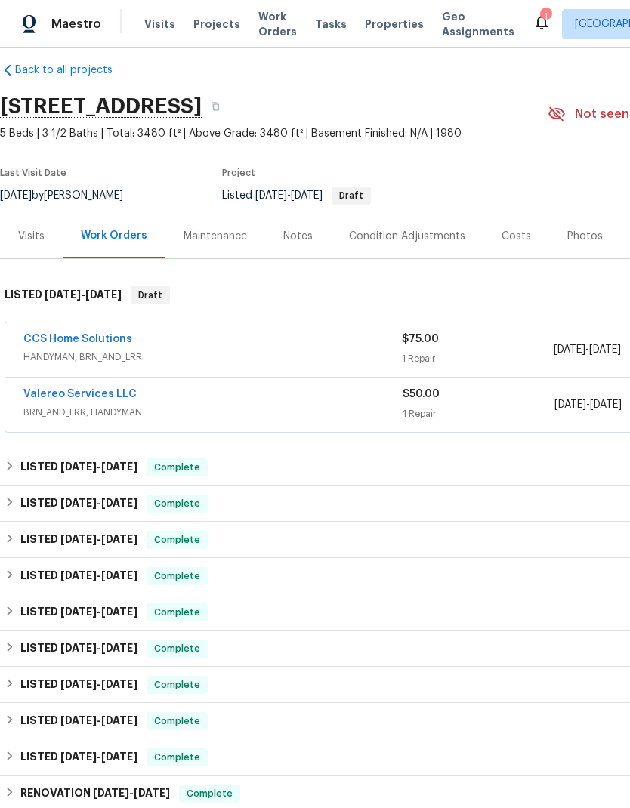
scroll to position [15, 0]
click at [90, 399] on link "Valereo Services LLC" at bounding box center [79, 394] width 113 height 11
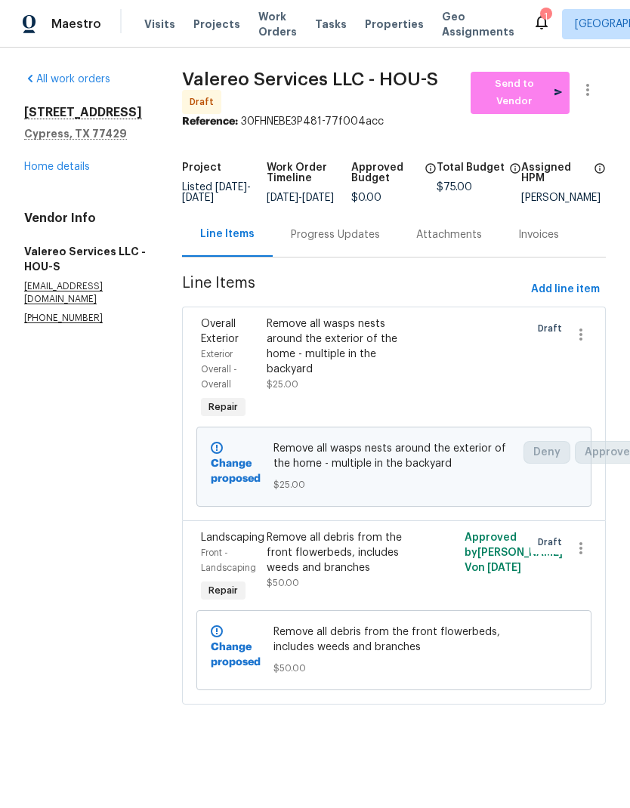
click at [69, 172] on link "Home details" at bounding box center [57, 167] width 66 height 11
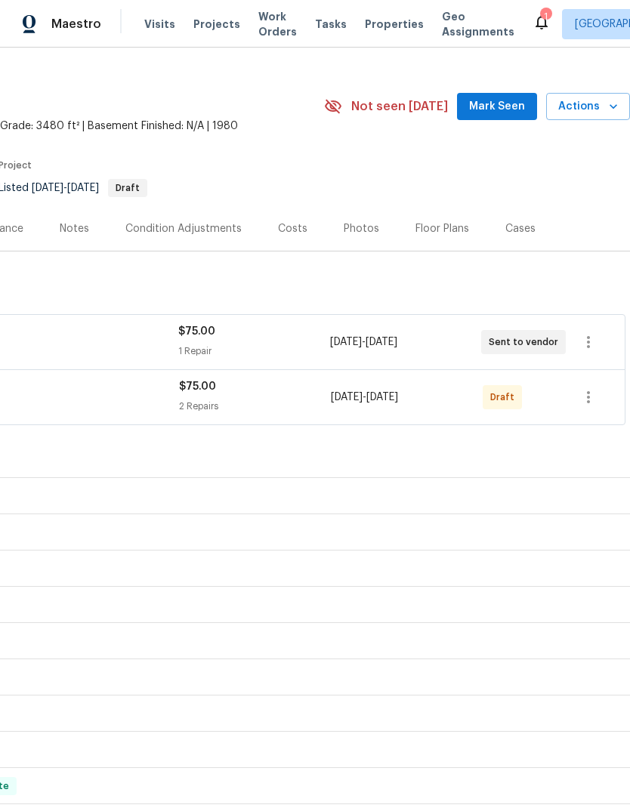
scroll to position [24, 224]
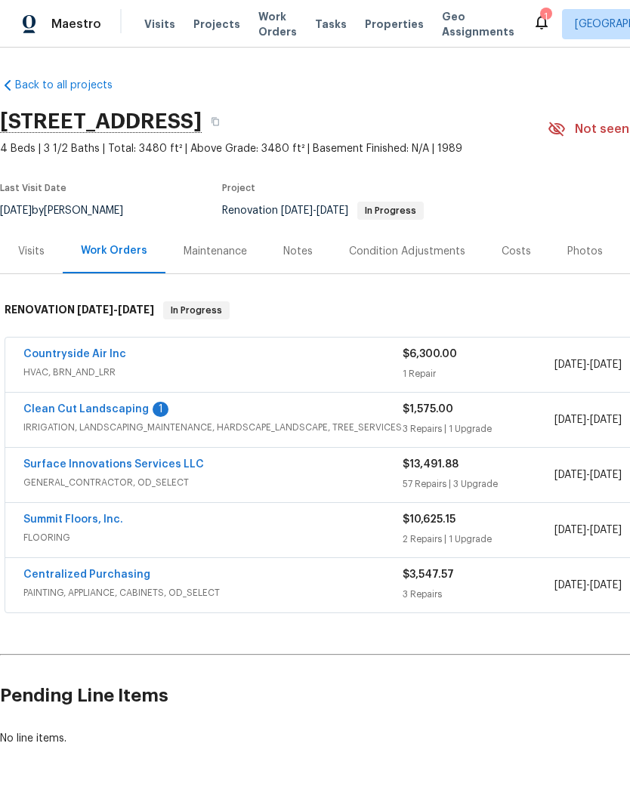
click at [133, 404] on link "Clean Cut Landscaping" at bounding box center [85, 409] width 125 height 11
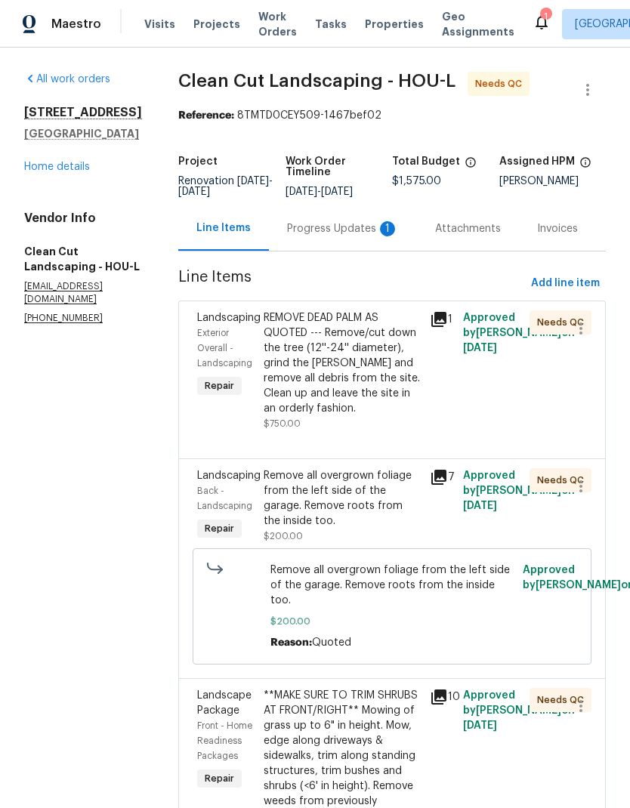
click at [379, 236] on div "Progress Updates 1" at bounding box center [343, 228] width 112 height 15
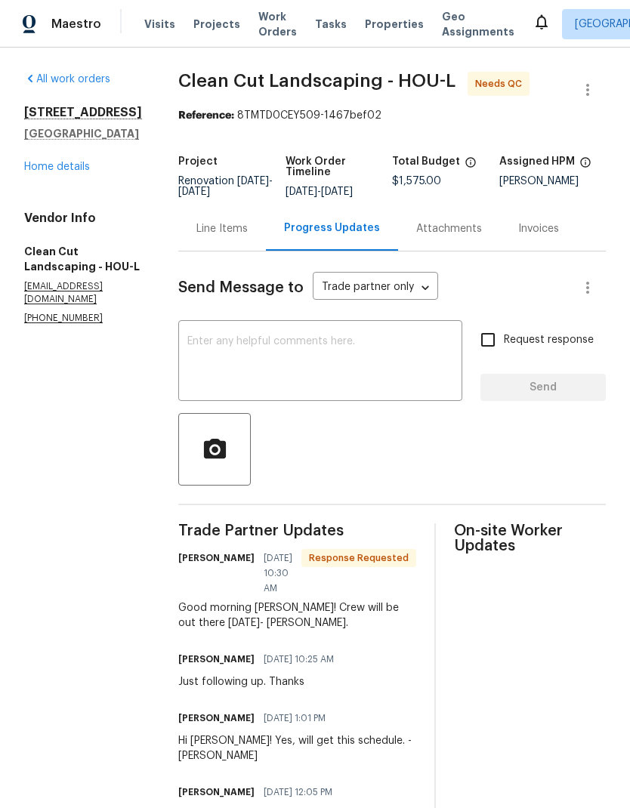
click at [77, 171] on link "Home details" at bounding box center [57, 167] width 66 height 11
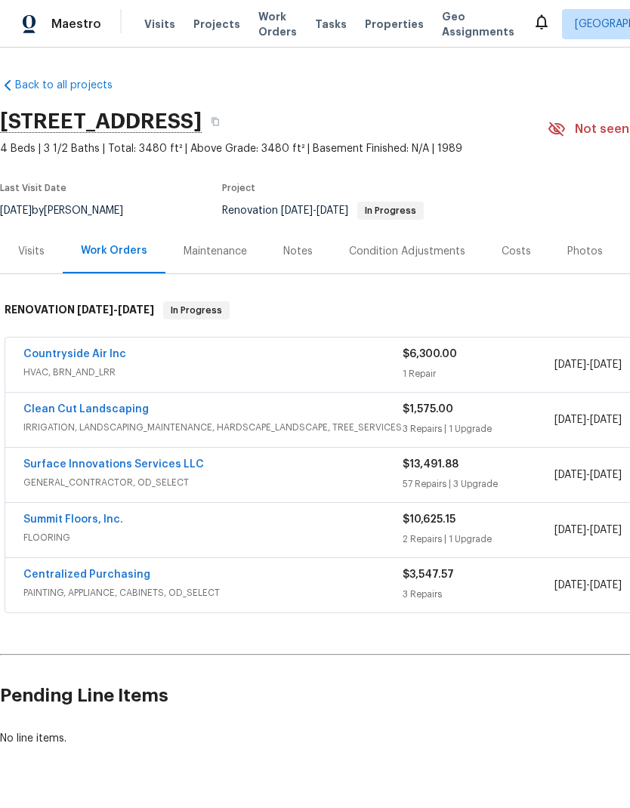
click at [92, 349] on link "Countryside Air Inc" at bounding box center [74, 354] width 103 height 11
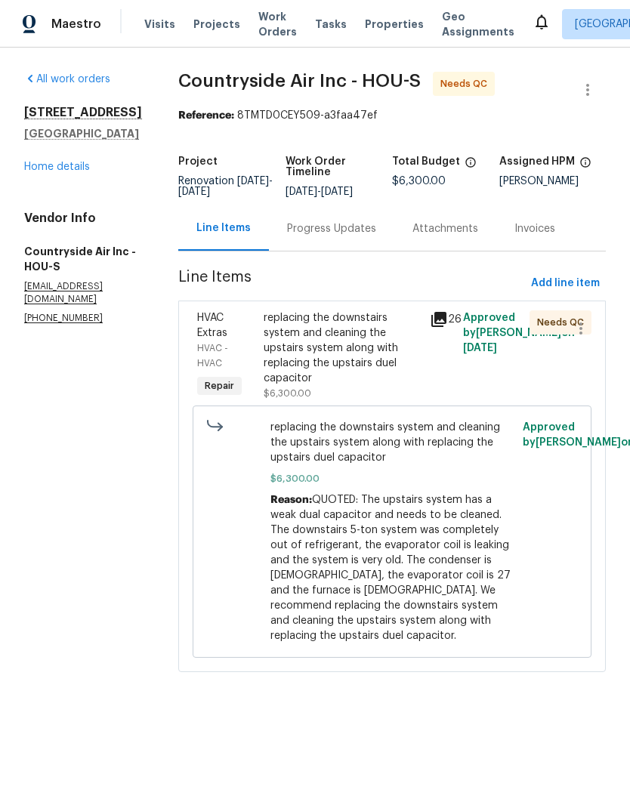
click at [69, 172] on link "Home details" at bounding box center [57, 167] width 66 height 11
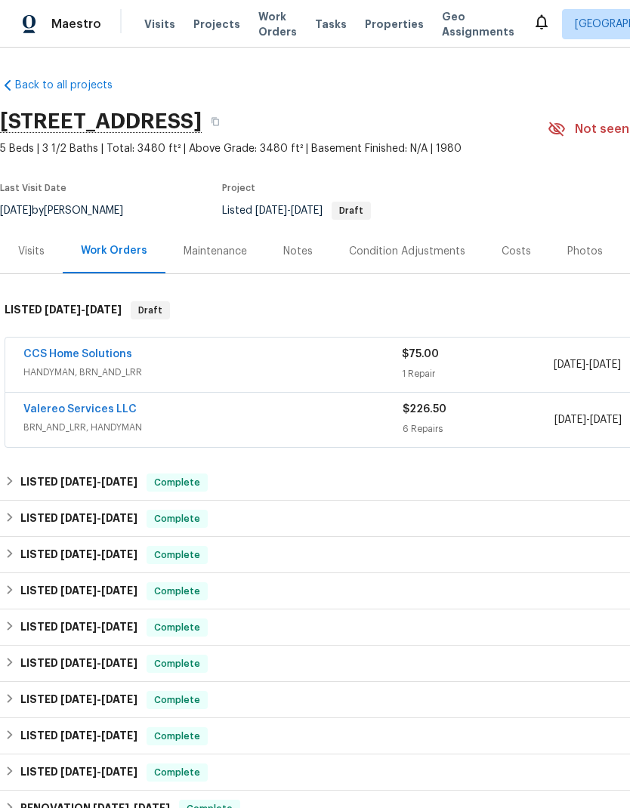
click at [199, 255] on div "Maintenance" at bounding box center [215, 251] width 63 height 15
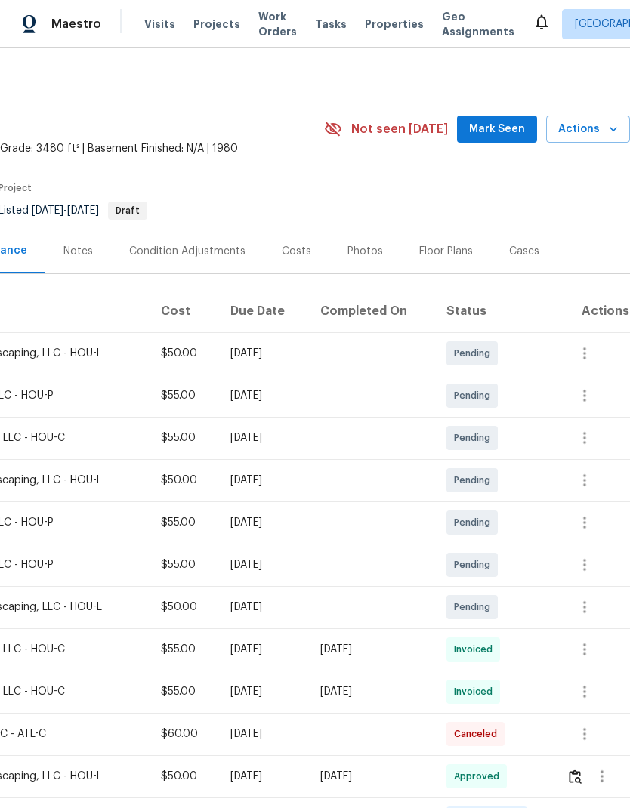
scroll to position [0, 224]
